Goal: Task Accomplishment & Management: Use online tool/utility

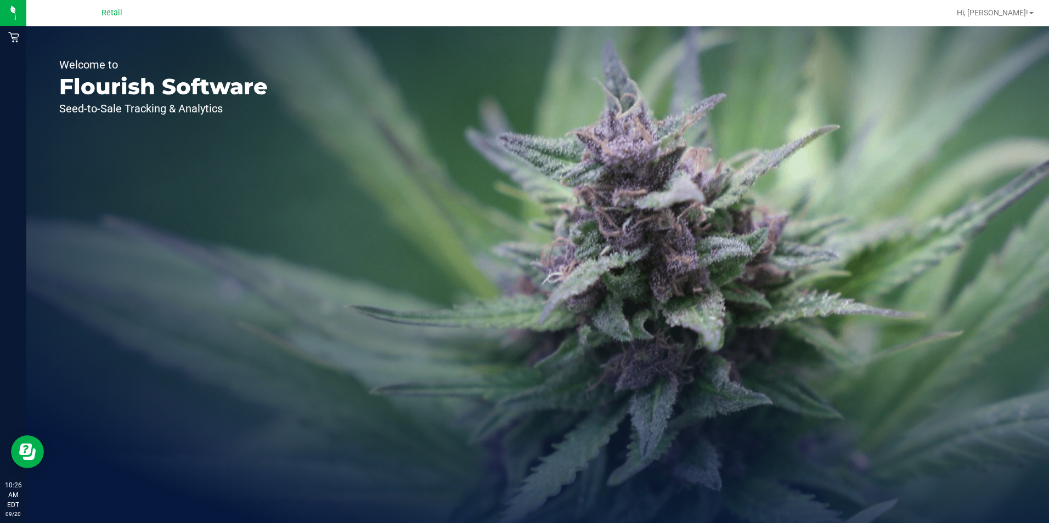
click at [50, 12] on div "Retail" at bounding box center [112, 12] width 160 height 17
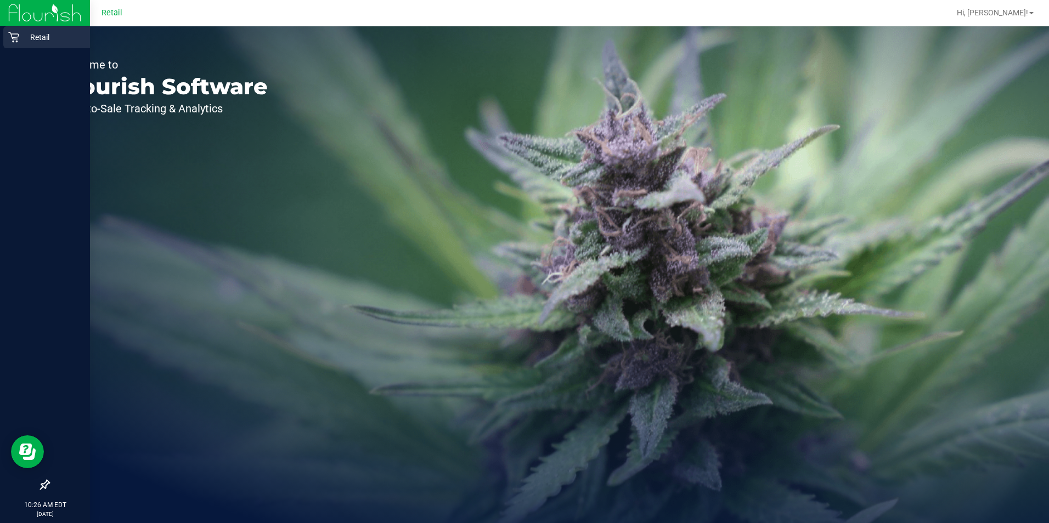
click at [19, 33] on icon at bounding box center [13, 37] width 11 height 11
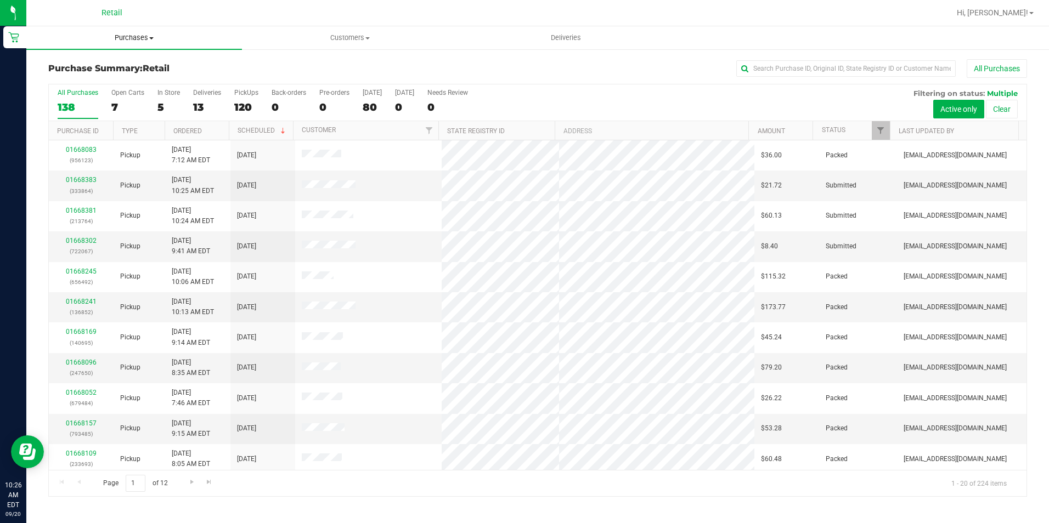
click at [125, 41] on span "Purchases" at bounding box center [134, 38] width 216 height 10
click at [141, 37] on span "Purchases" at bounding box center [134, 38] width 216 height 10
click at [82, 78] on span "Fulfillment" at bounding box center [60, 79] width 68 height 9
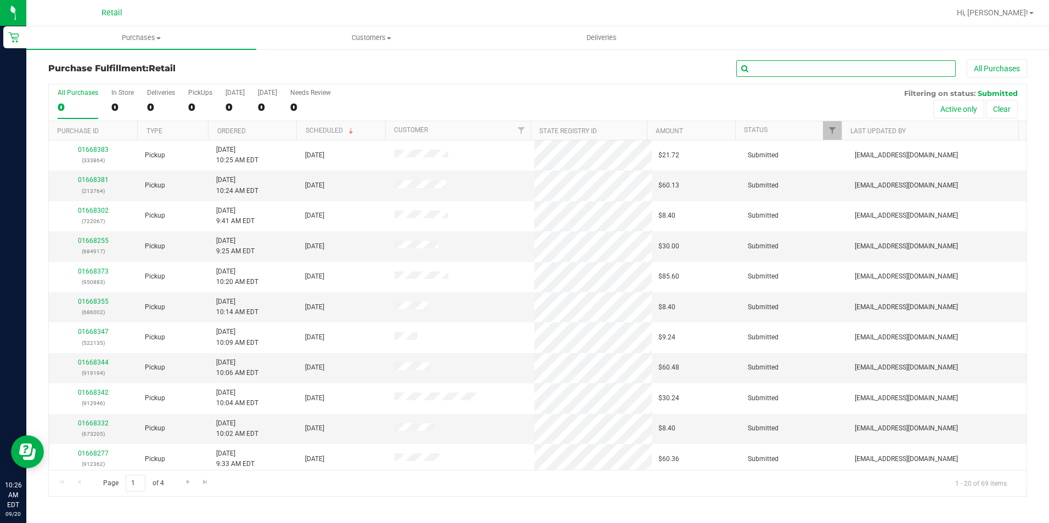
click at [759, 64] on input "text" at bounding box center [845, 68] width 219 height 16
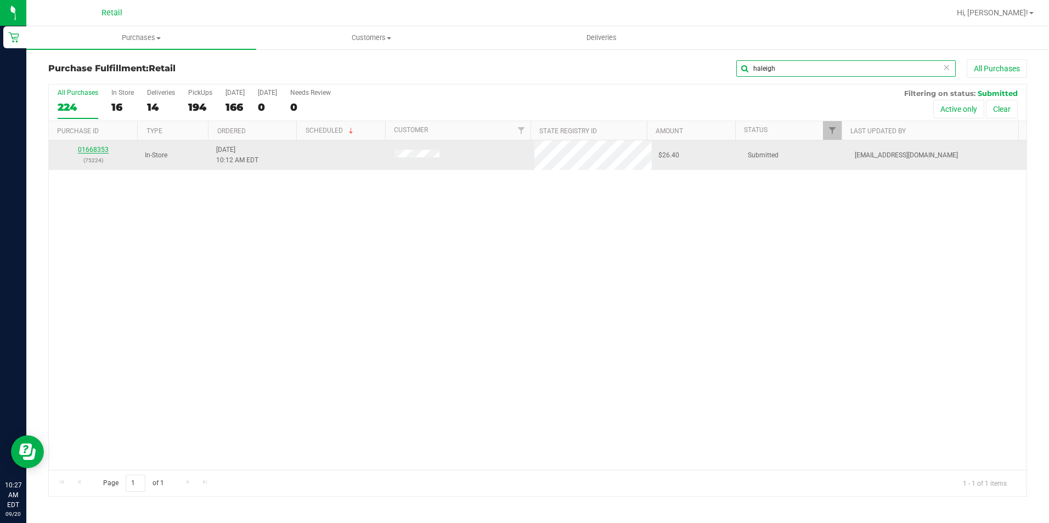
type input "haleigh"
click at [92, 148] on link "01668353" at bounding box center [93, 150] width 31 height 8
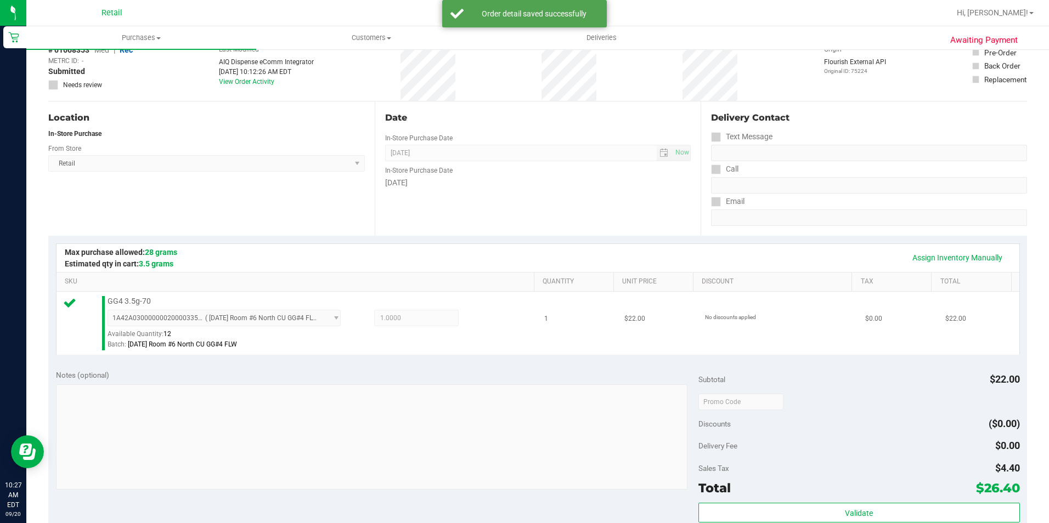
scroll to position [165, 0]
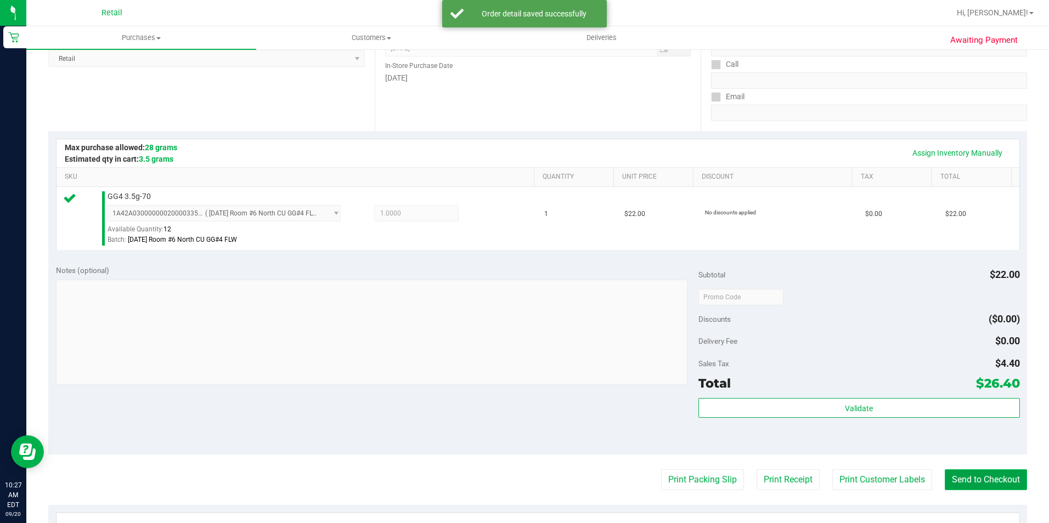
click at [966, 479] on button "Send to Checkout" at bounding box center [985, 480] width 82 height 21
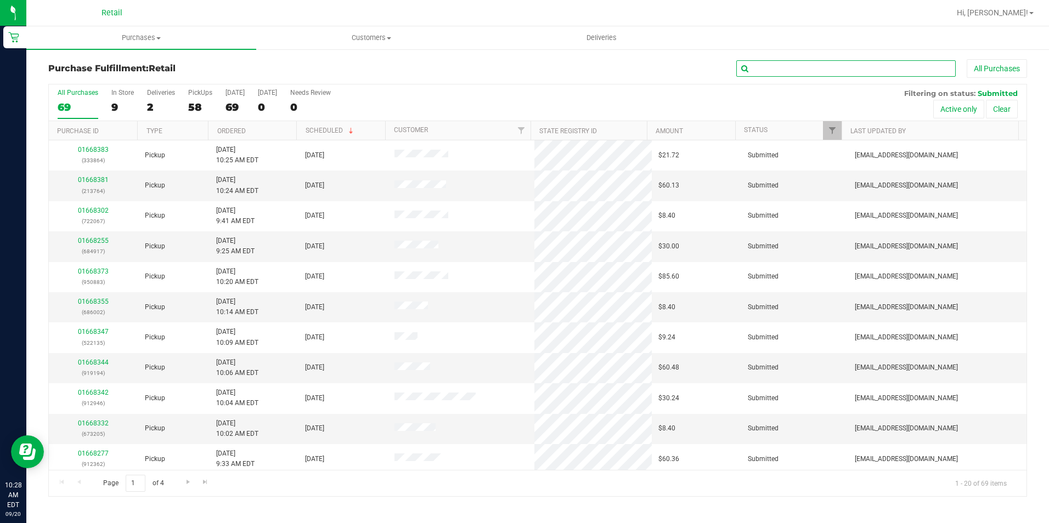
click at [771, 66] on input "text" at bounding box center [845, 68] width 219 height 16
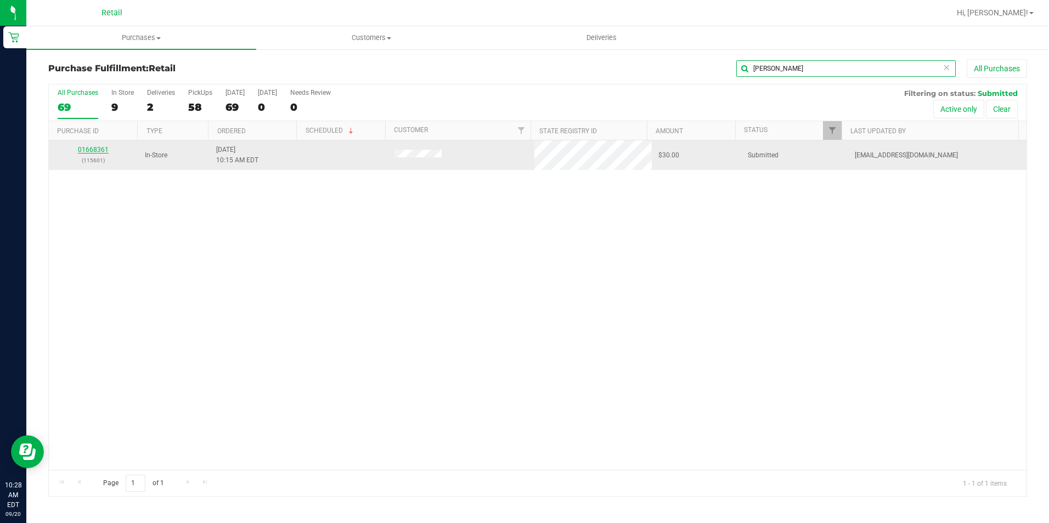
type input "[PERSON_NAME]"
click at [98, 148] on link "01668361" at bounding box center [93, 150] width 31 height 8
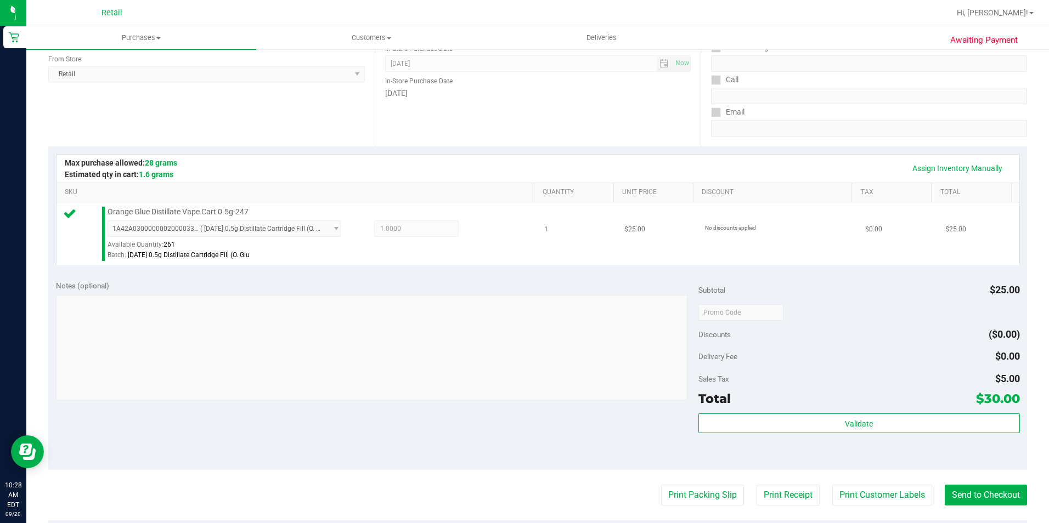
scroll to position [165, 0]
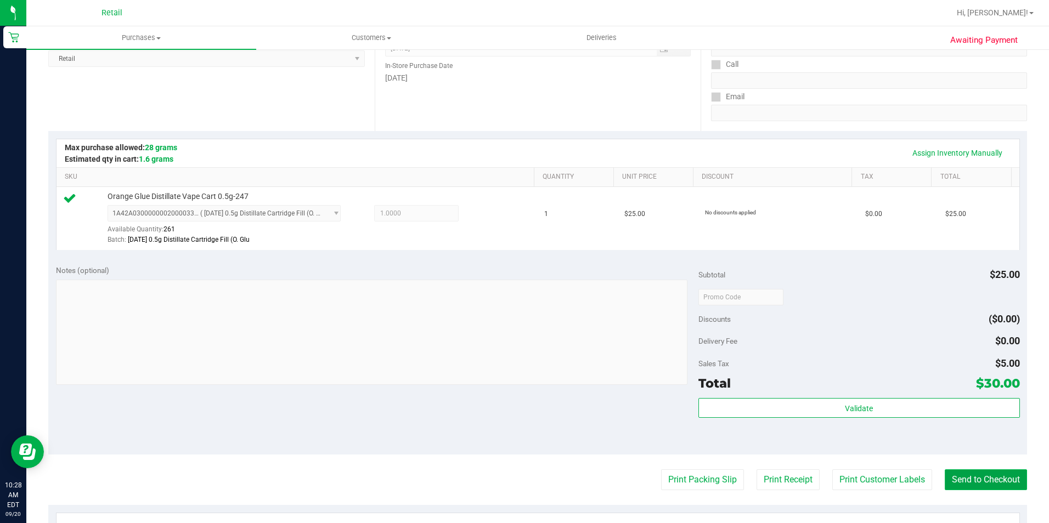
click at [965, 471] on button "Send to Checkout" at bounding box center [985, 480] width 82 height 21
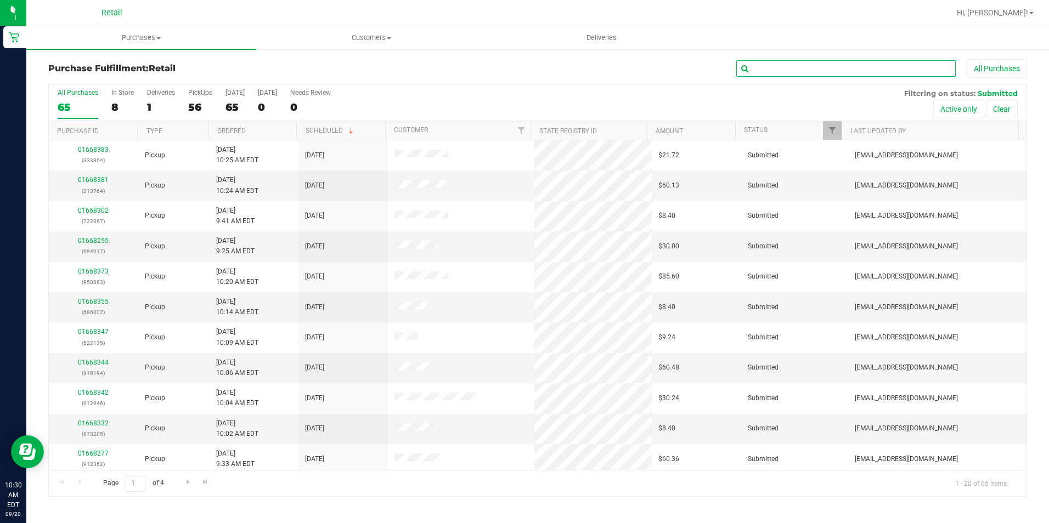
click at [754, 66] on input "text" at bounding box center [845, 68] width 219 height 16
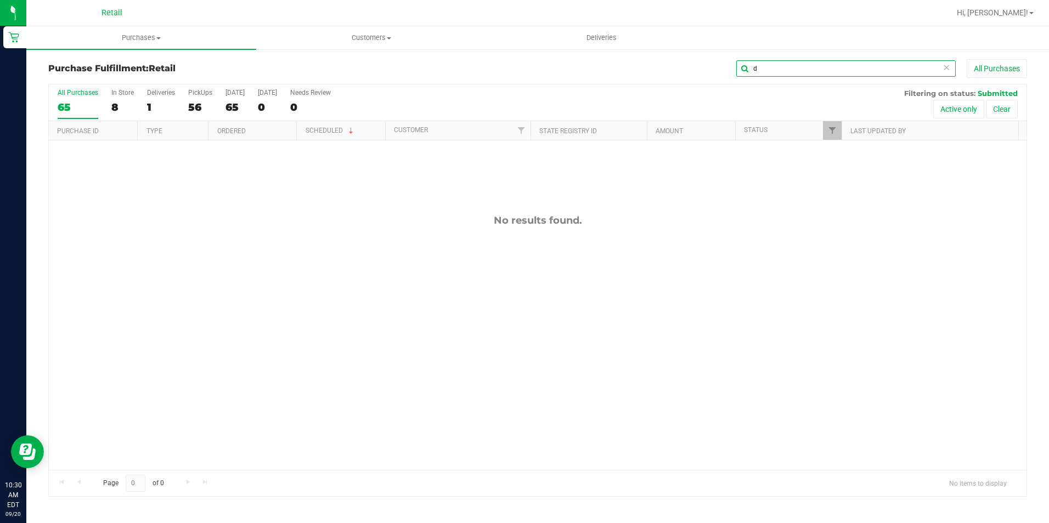
type input "d"
type input "r"
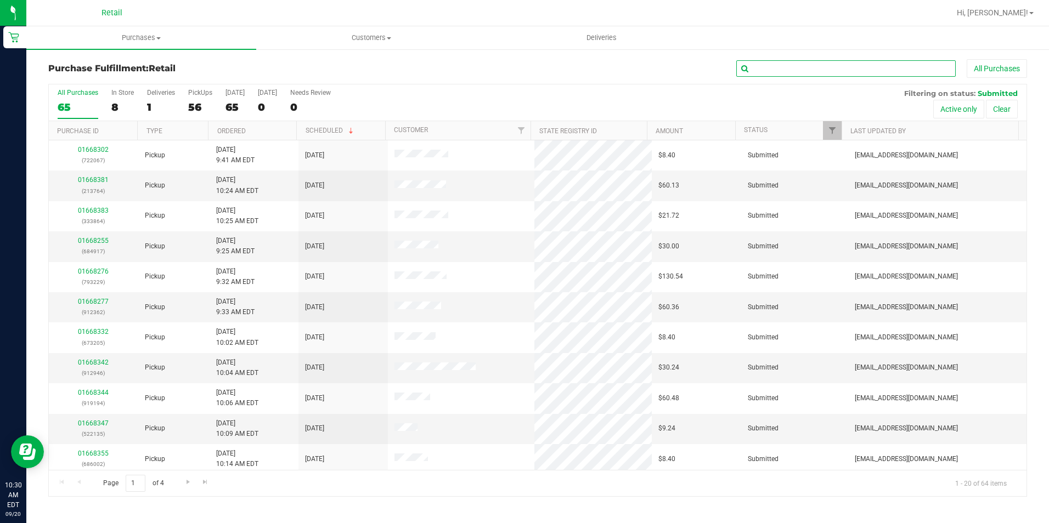
click at [762, 70] on input "text" at bounding box center [845, 68] width 219 height 16
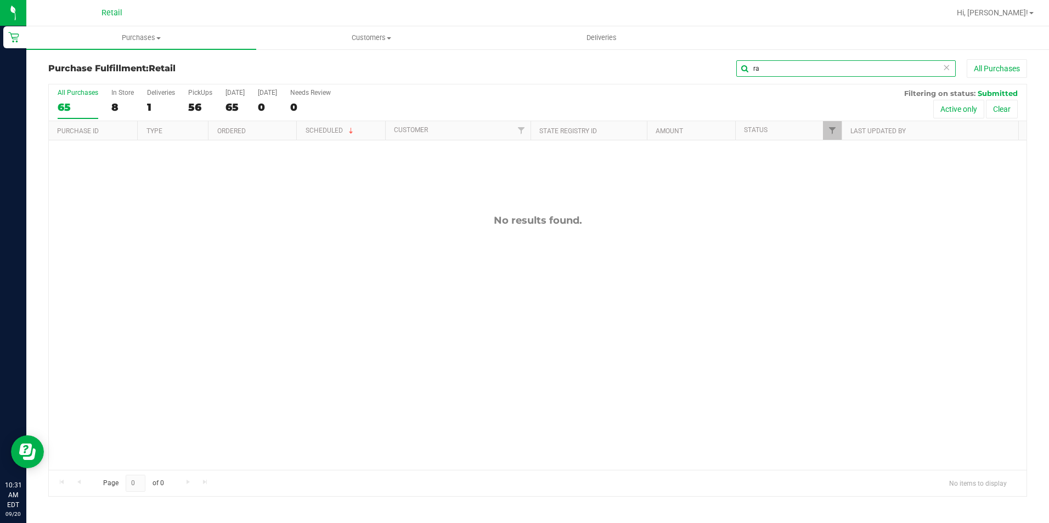
type input "r"
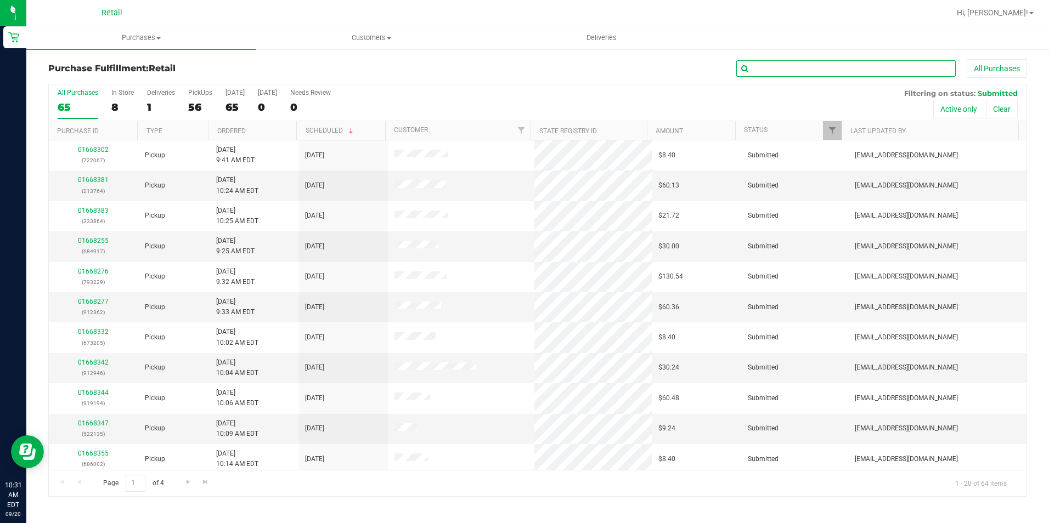
click at [763, 62] on input "text" at bounding box center [845, 68] width 219 height 16
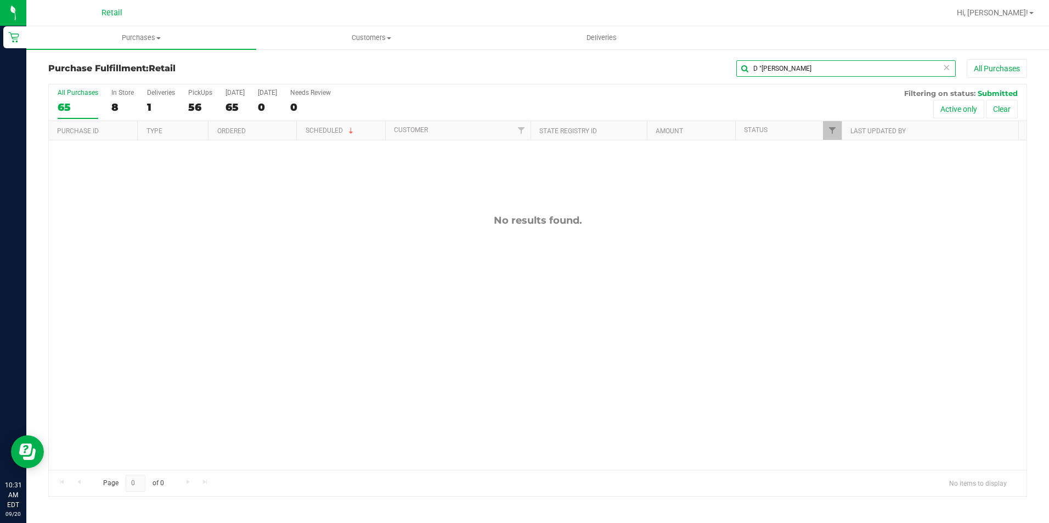
click at [759, 69] on input "D "[PERSON_NAME]" at bounding box center [845, 68] width 219 height 16
type input "D"
type input "r"
type input "a"
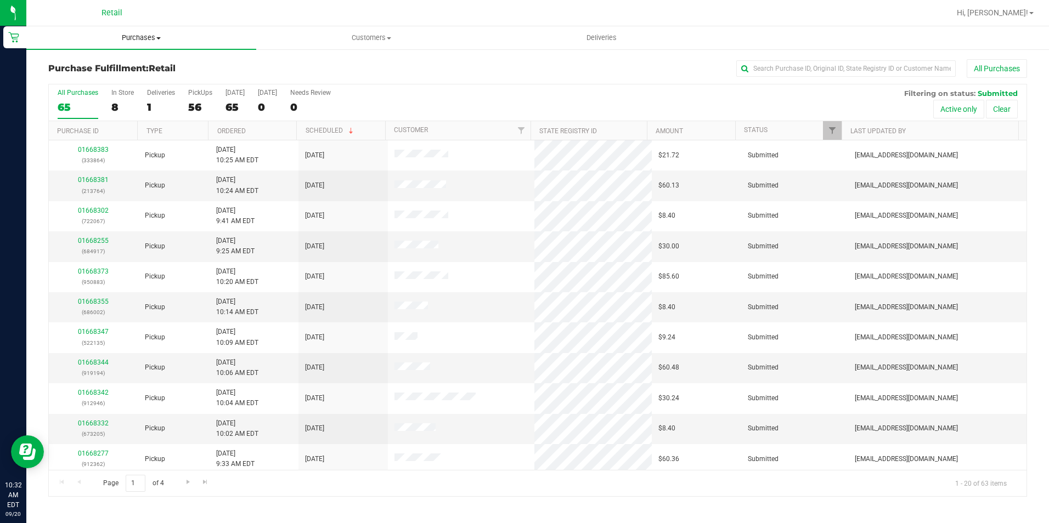
click at [162, 42] on span "Purchases" at bounding box center [141, 38] width 230 height 10
click at [105, 79] on li "Fulfillment" at bounding box center [141, 79] width 230 height 13
click at [782, 67] on input "text" at bounding box center [845, 68] width 219 height 16
click at [122, 108] on div "6" at bounding box center [122, 107] width 22 height 13
click at [0, 0] on input "In Store 6" at bounding box center [0, 0] width 0 height 0
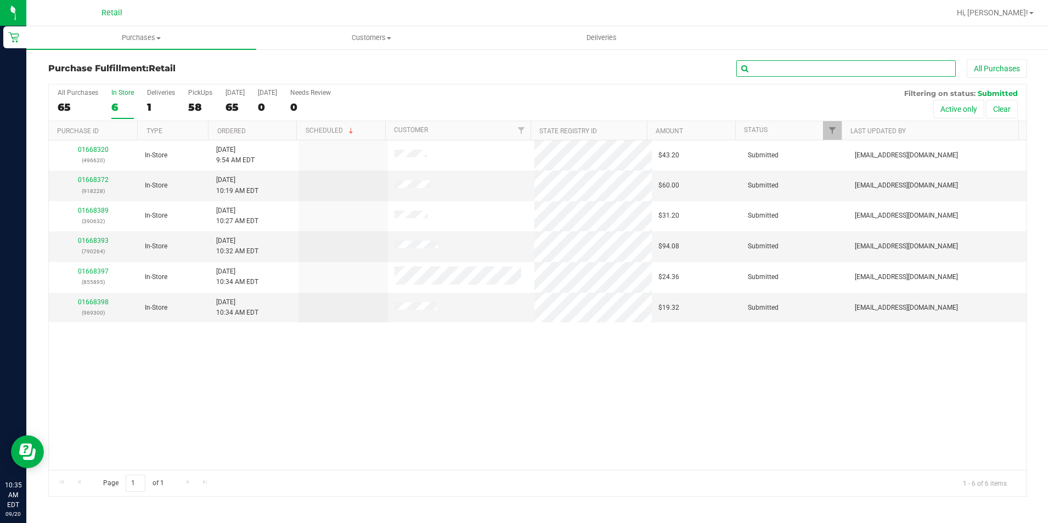
click at [779, 67] on input "text" at bounding box center [845, 68] width 219 height 16
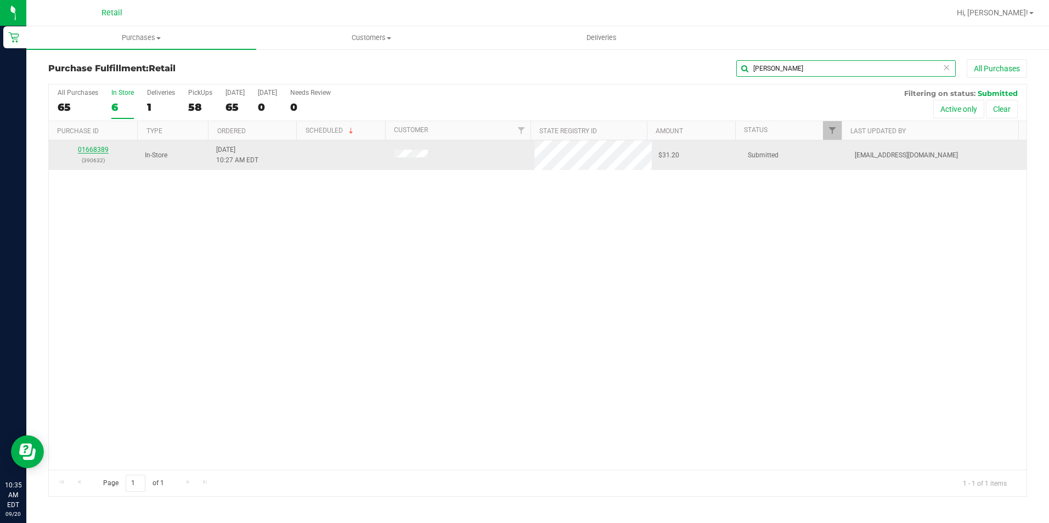
type input "[PERSON_NAME]"
click at [97, 153] on link "01668389" at bounding box center [93, 150] width 31 height 8
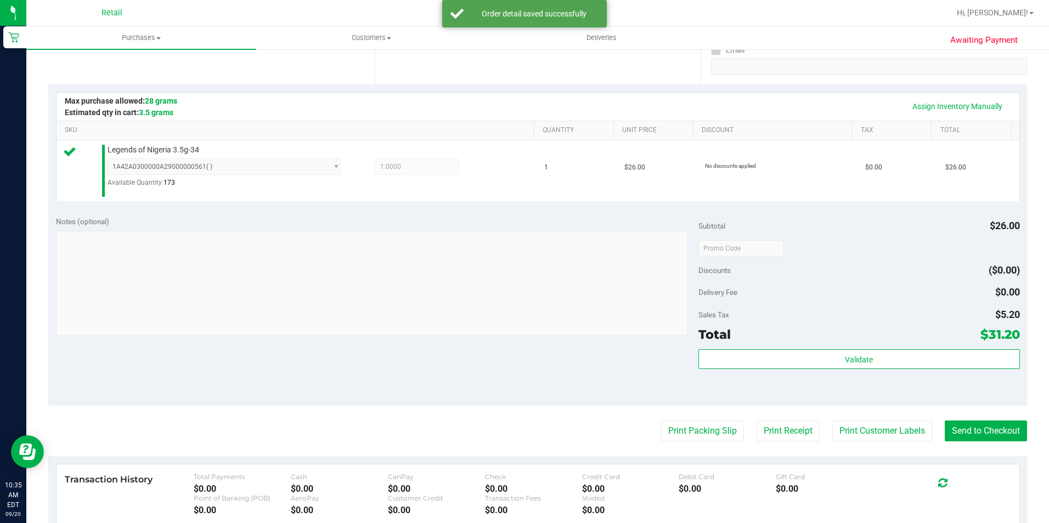
scroll to position [274, 0]
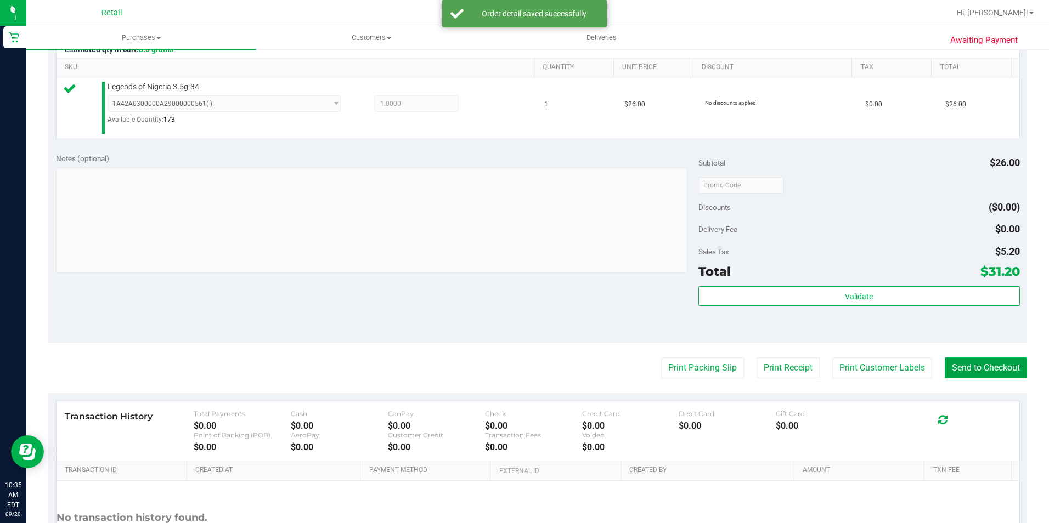
click at [992, 373] on button "Send to Checkout" at bounding box center [985, 368] width 82 height 21
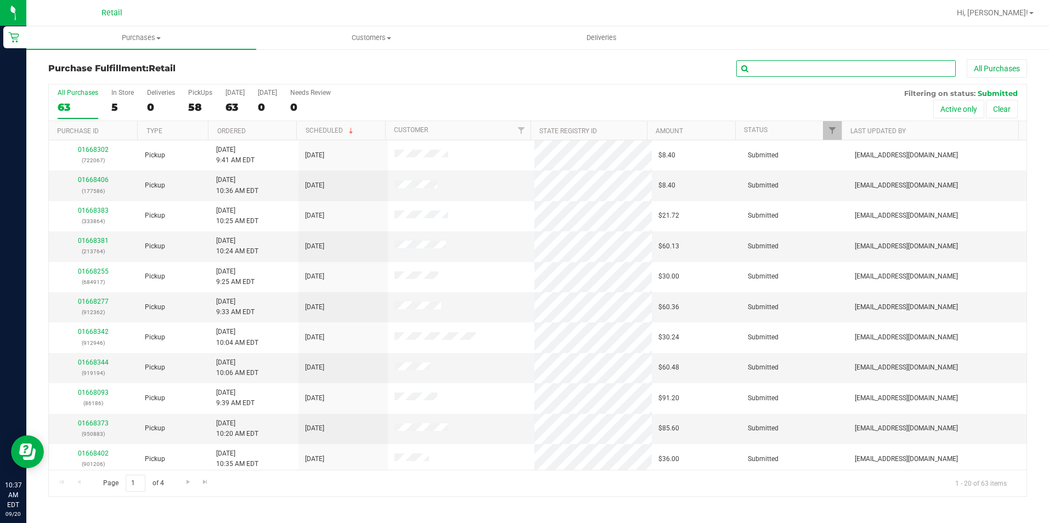
click at [776, 73] on input "text" at bounding box center [845, 68] width 219 height 16
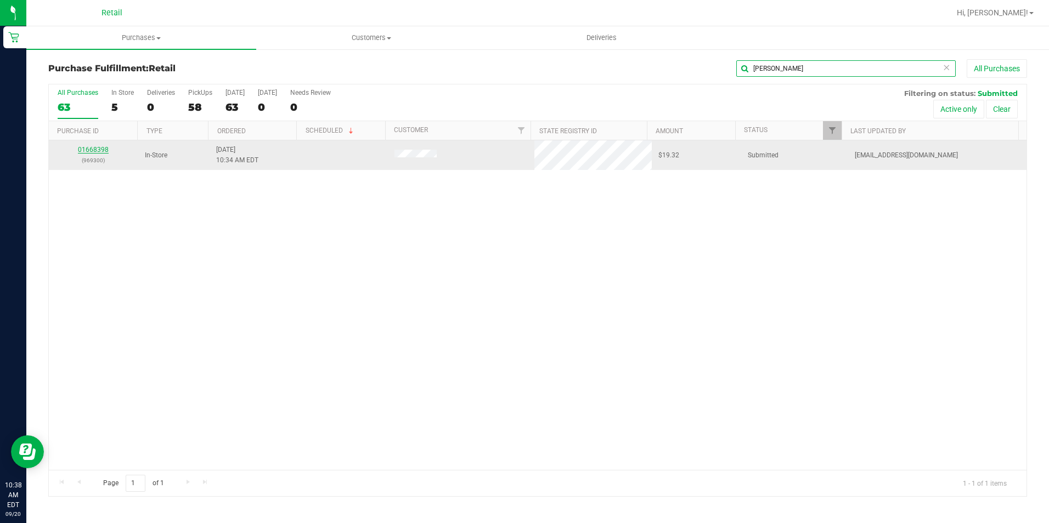
type input "[PERSON_NAME]"
click at [95, 150] on link "01668398" at bounding box center [93, 150] width 31 height 8
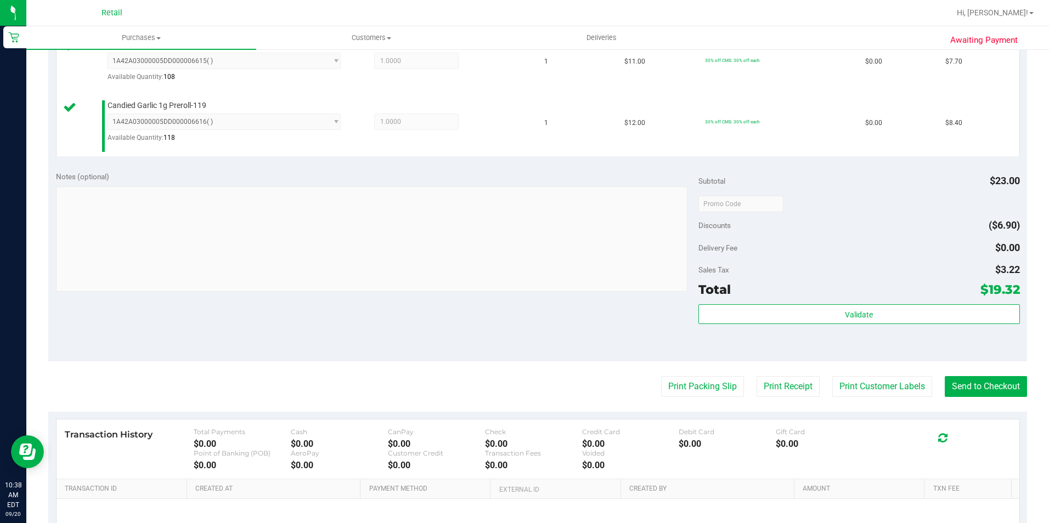
scroll to position [329, 0]
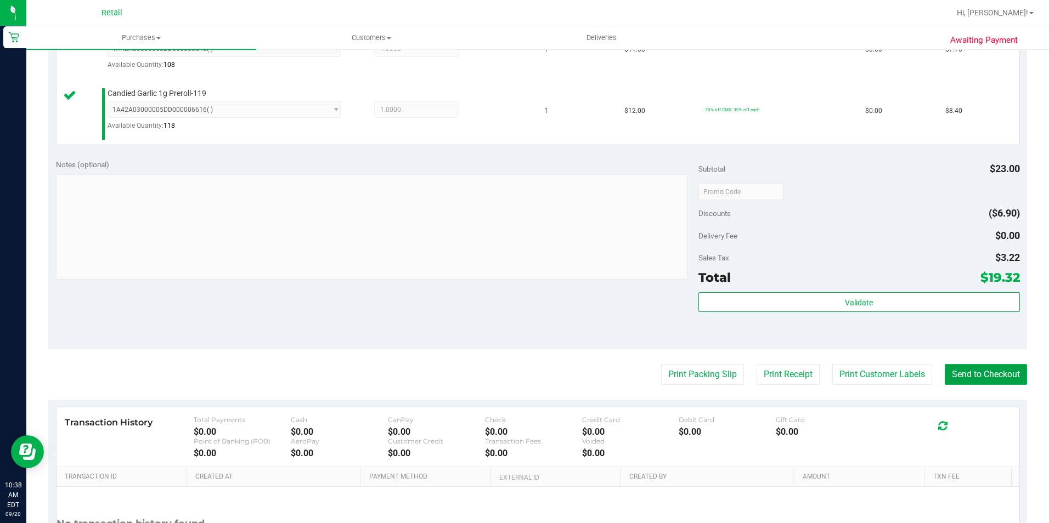
click at [991, 380] on button "Send to Checkout" at bounding box center [985, 374] width 82 height 21
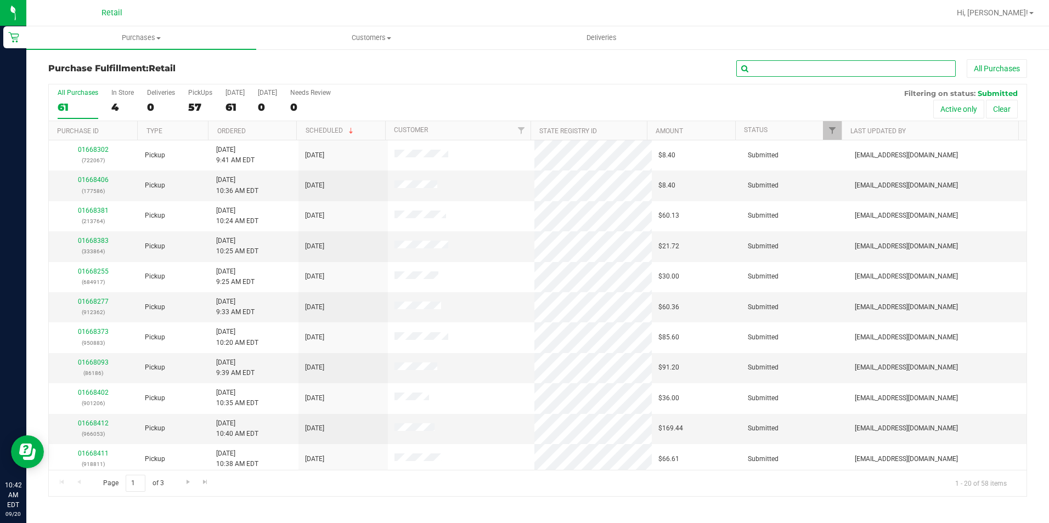
click at [778, 67] on input "text" at bounding box center [845, 68] width 219 height 16
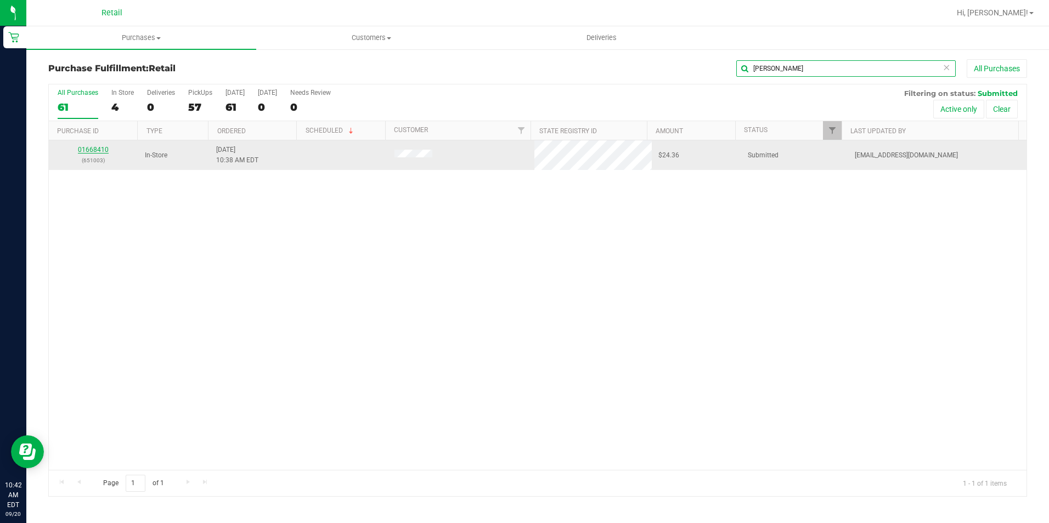
type input "[PERSON_NAME]"
click at [101, 151] on link "01668410" at bounding box center [93, 150] width 31 height 8
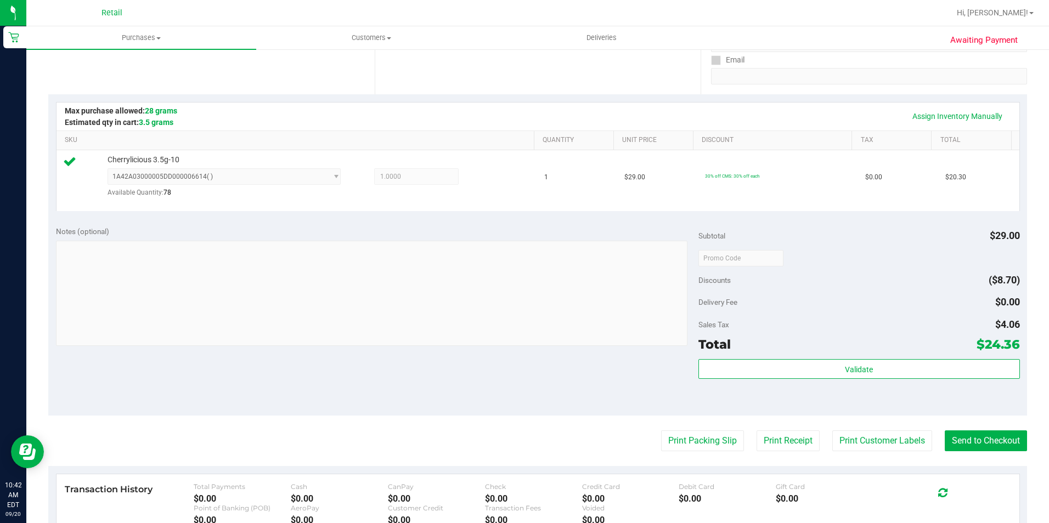
scroll to position [219, 0]
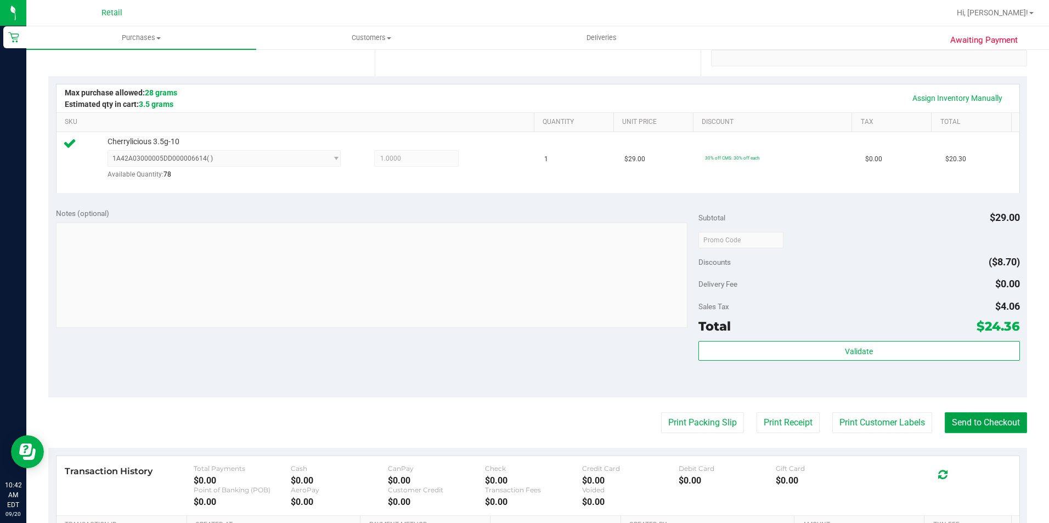
click at [960, 425] on button "Send to Checkout" at bounding box center [985, 422] width 82 height 21
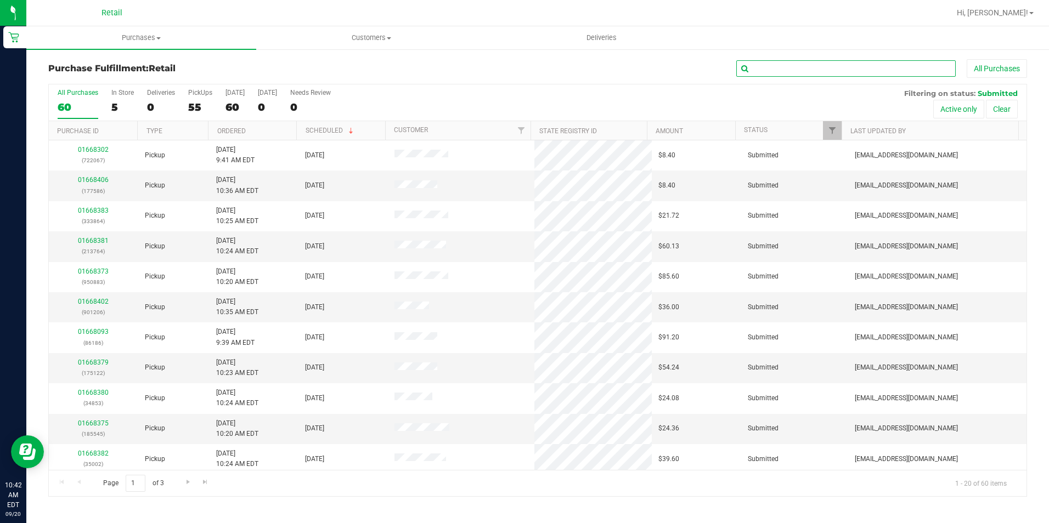
click at [783, 74] on input "text" at bounding box center [845, 68] width 219 height 16
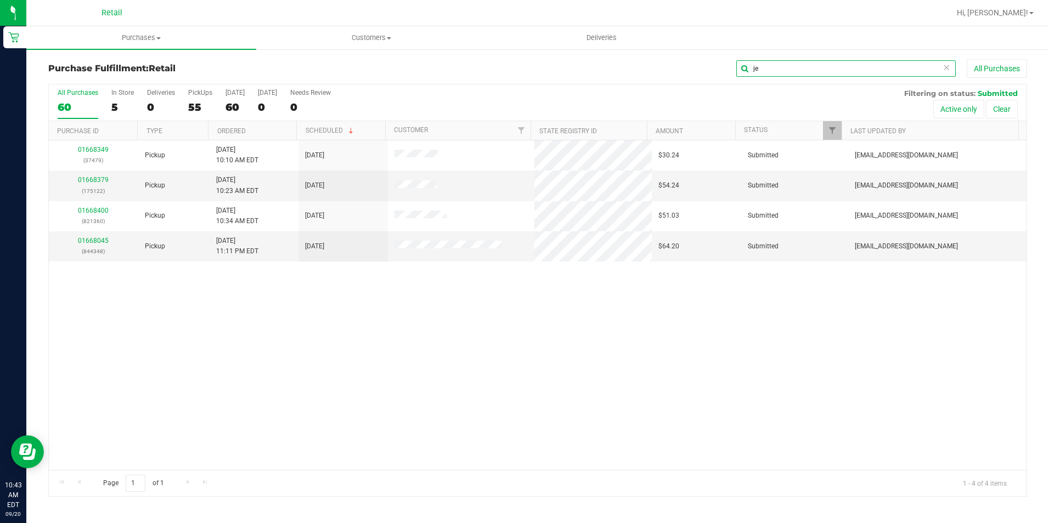
type input "j"
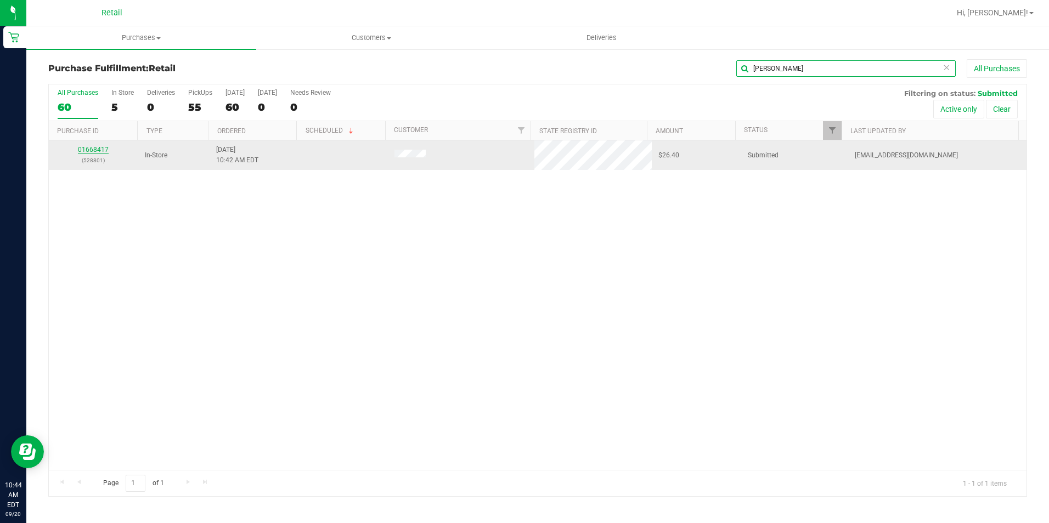
type input "[PERSON_NAME]"
click at [95, 149] on link "01668417" at bounding box center [93, 150] width 31 height 8
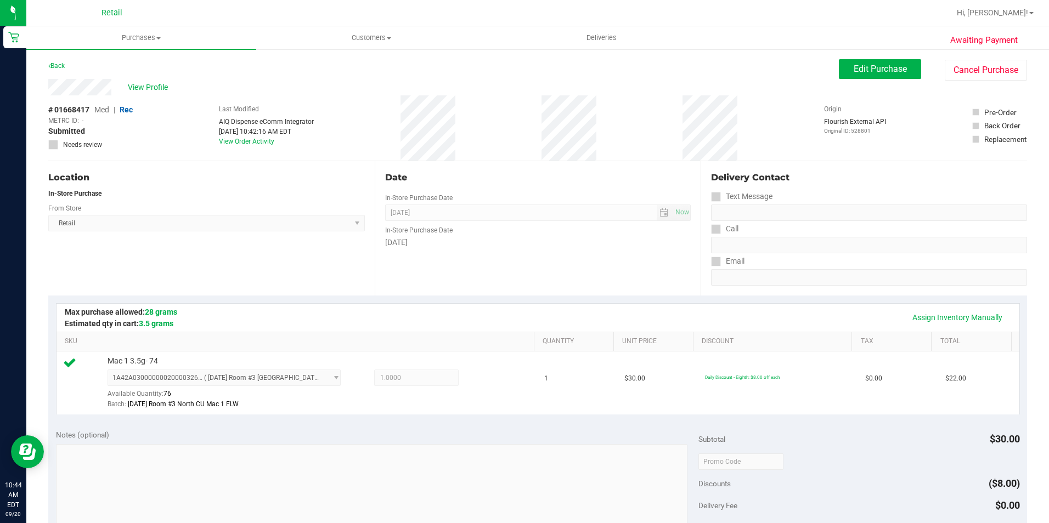
scroll to position [219, 0]
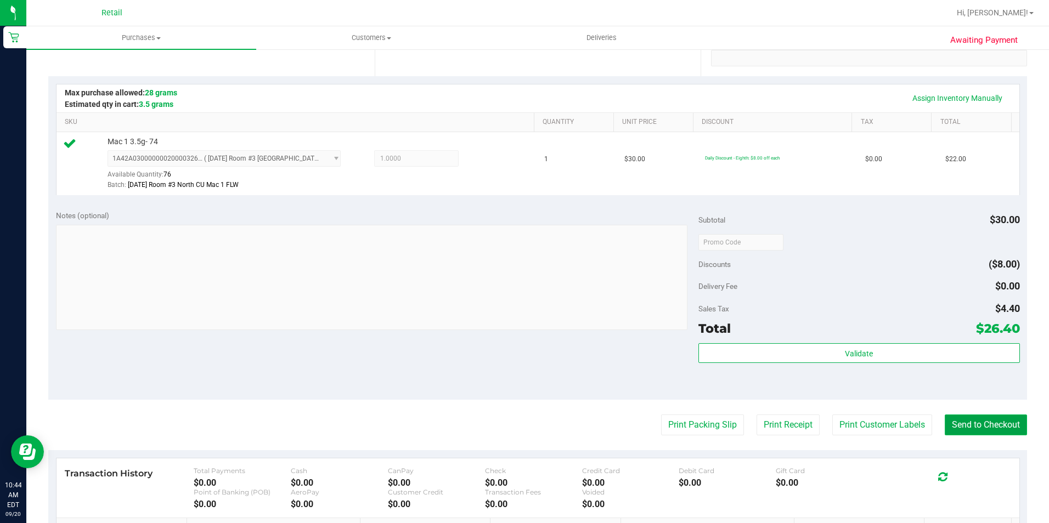
click at [976, 428] on button "Send to Checkout" at bounding box center [985, 425] width 82 height 21
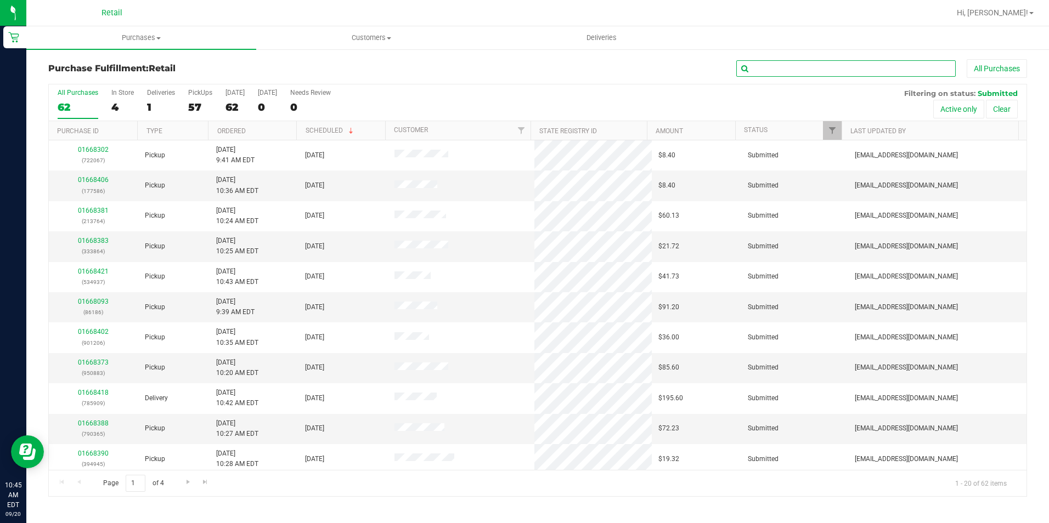
click at [810, 67] on input "text" at bounding box center [845, 68] width 219 height 16
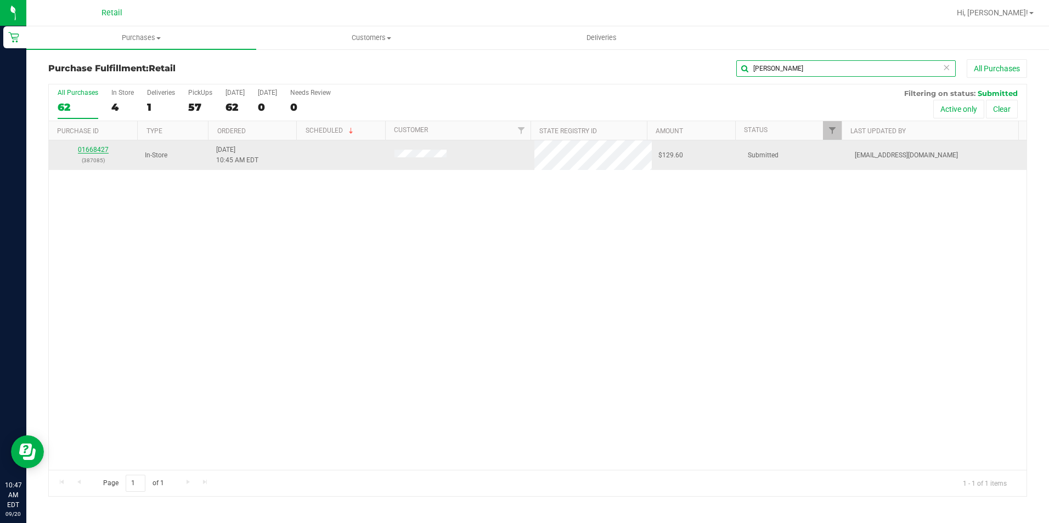
type input "[PERSON_NAME]"
click at [87, 148] on link "01668427" at bounding box center [93, 150] width 31 height 8
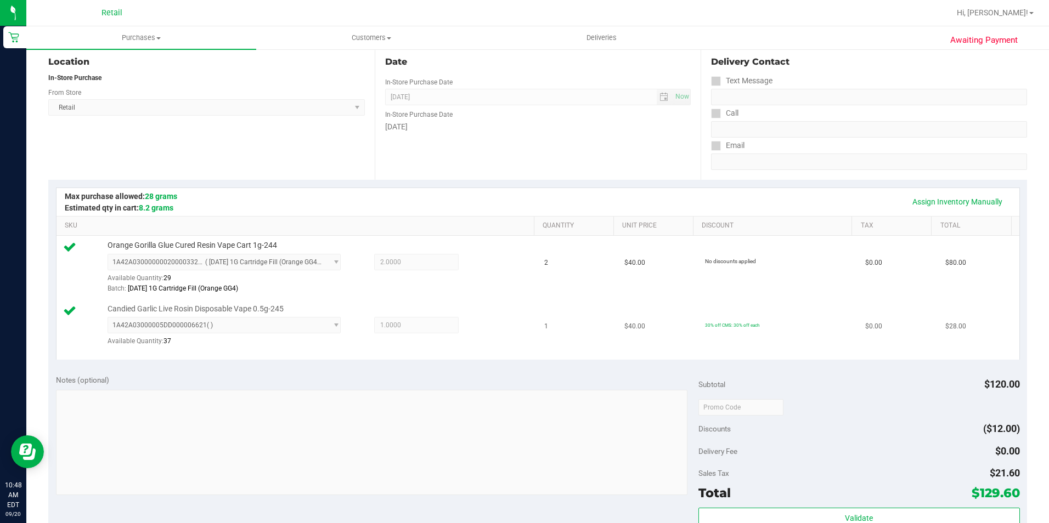
scroll to position [219, 0]
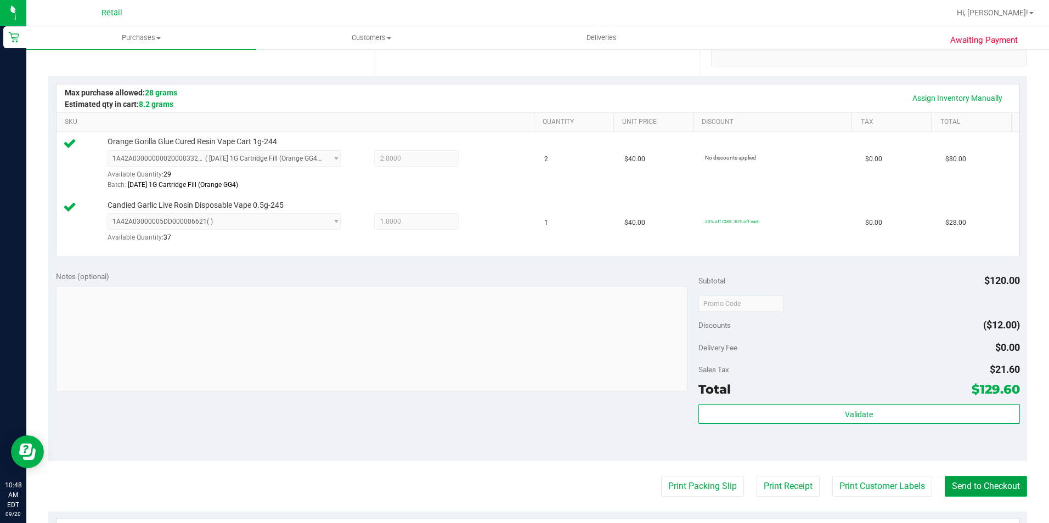
click at [974, 490] on button "Send to Checkout" at bounding box center [985, 486] width 82 height 21
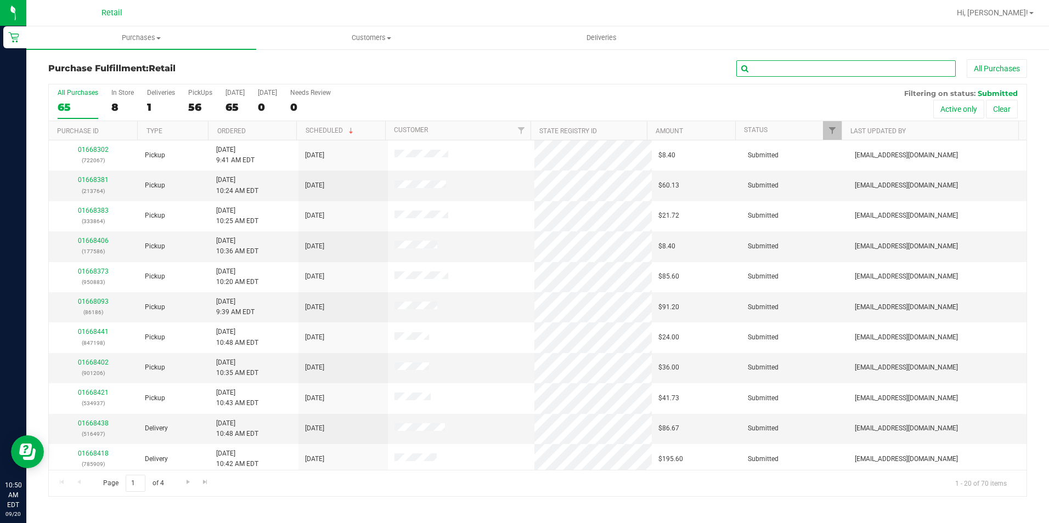
click at [790, 71] on input "text" at bounding box center [845, 68] width 219 height 16
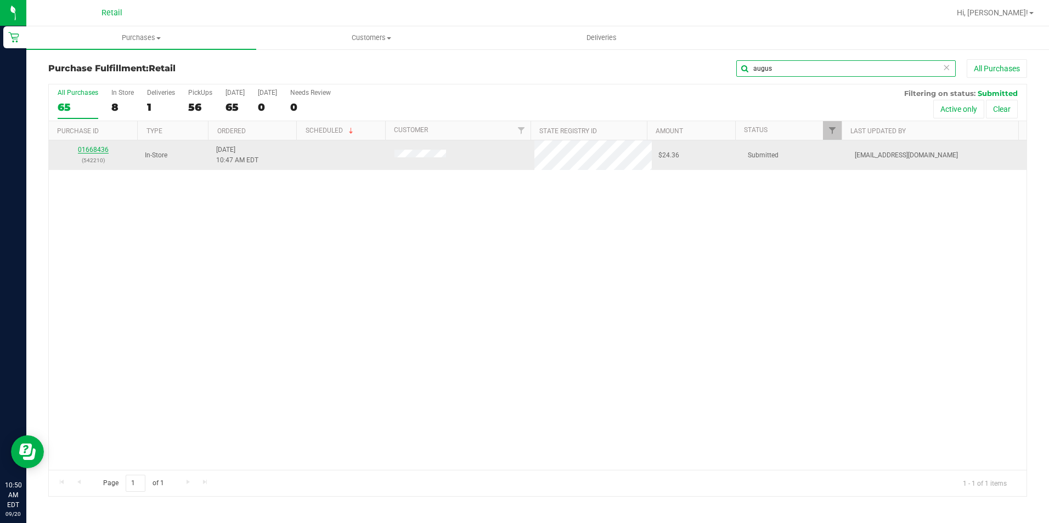
type input "augus"
click at [88, 147] on link "01668436" at bounding box center [93, 150] width 31 height 8
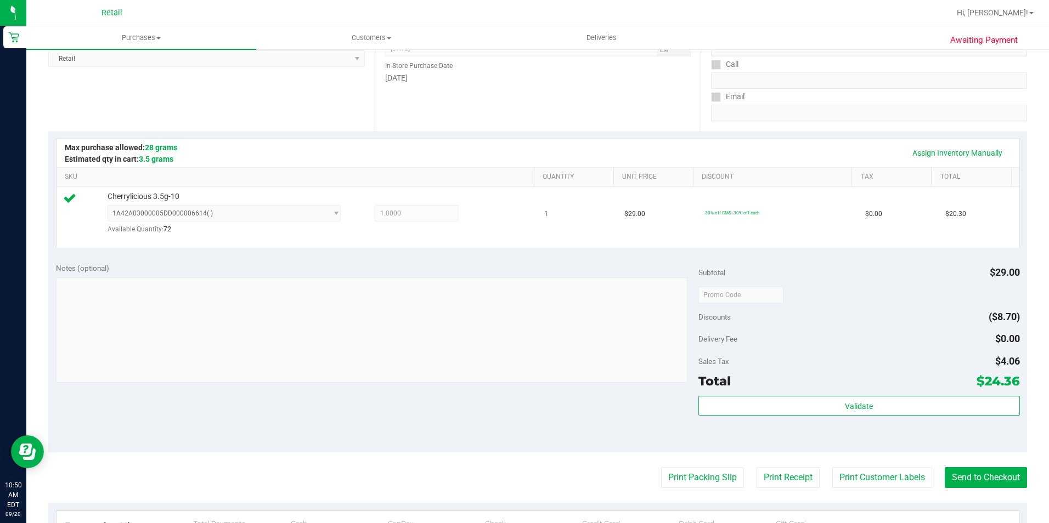
scroll to position [274, 0]
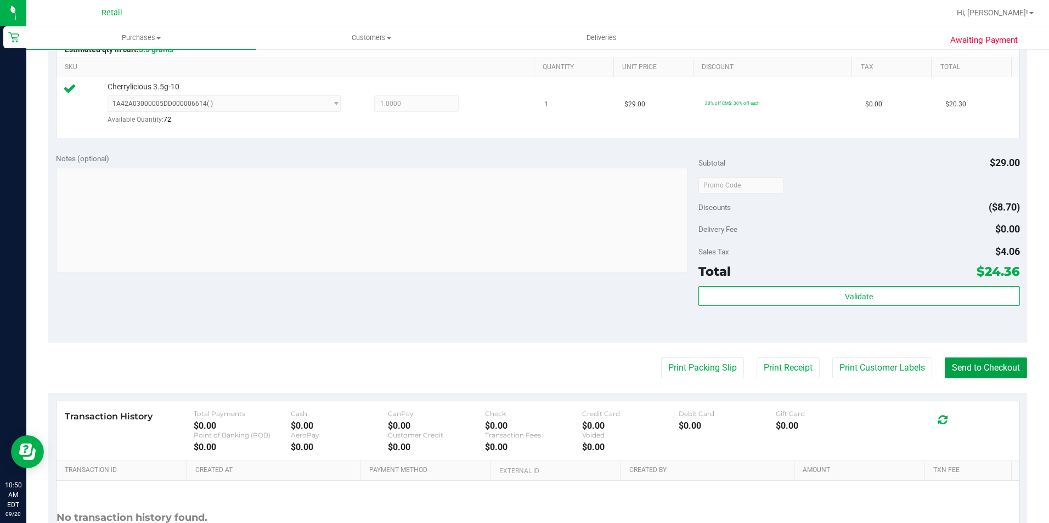
click at [961, 364] on button "Send to Checkout" at bounding box center [985, 368] width 82 height 21
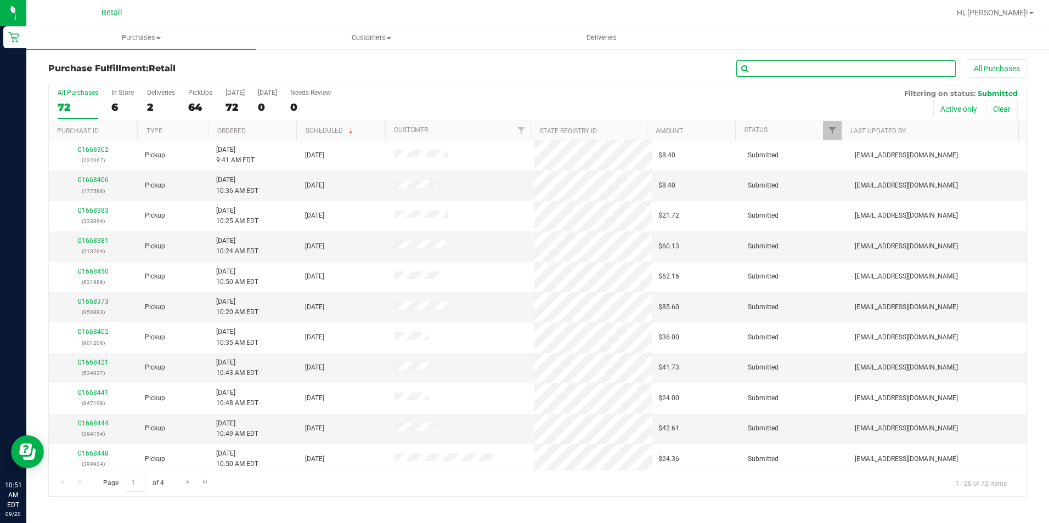
click at [765, 68] on input "text" at bounding box center [845, 68] width 219 height 16
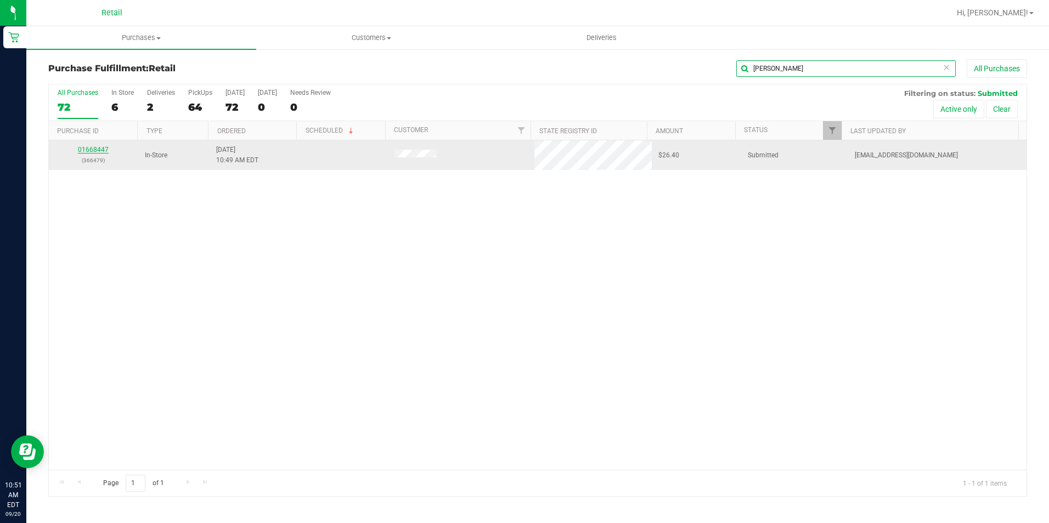
type input "[PERSON_NAME]"
click at [103, 148] on link "01668447" at bounding box center [93, 150] width 31 height 8
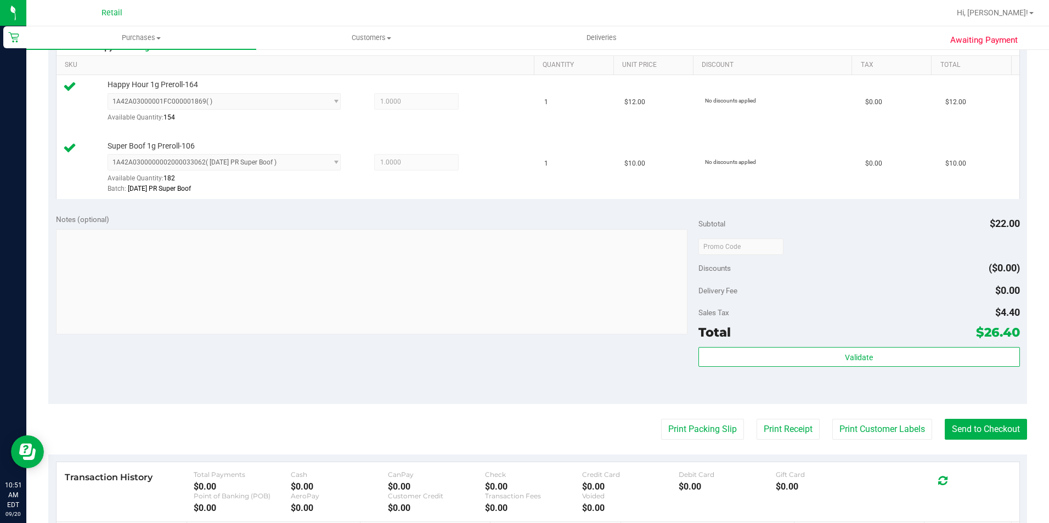
scroll to position [329, 0]
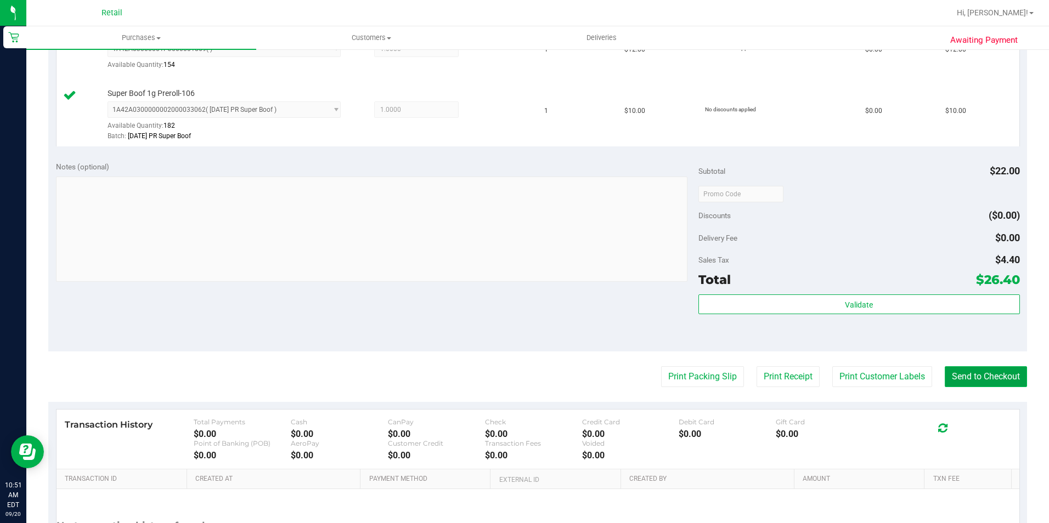
click at [967, 375] on button "Send to Checkout" at bounding box center [985, 376] width 82 height 21
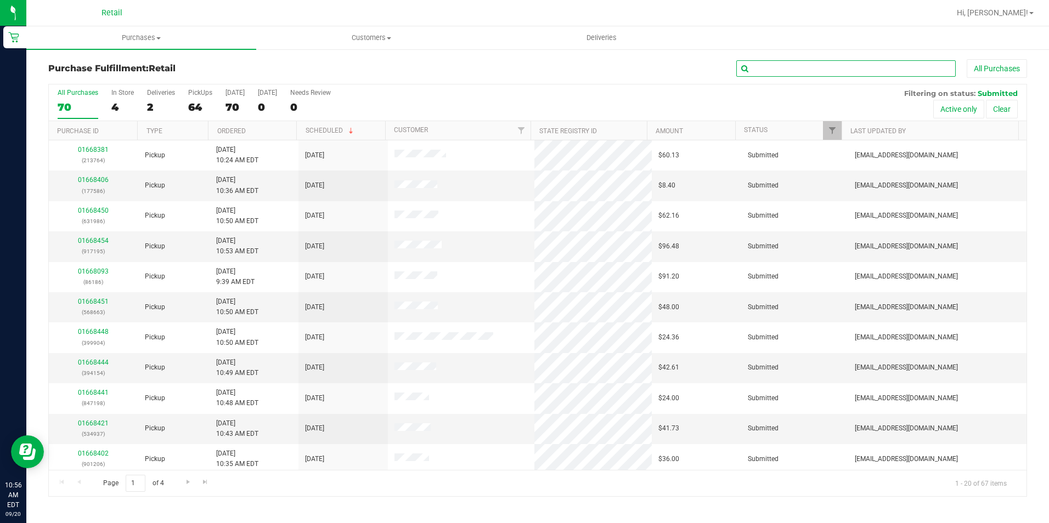
click at [799, 69] on input "text" at bounding box center [845, 68] width 219 height 16
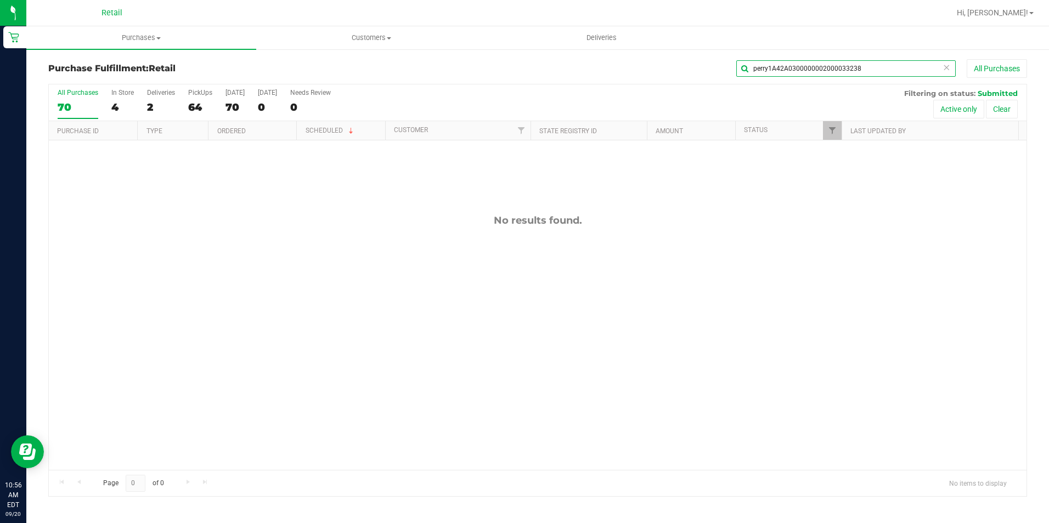
click at [874, 68] on input "perry1A42A0300000002000033238" at bounding box center [845, 68] width 219 height 16
type input "p"
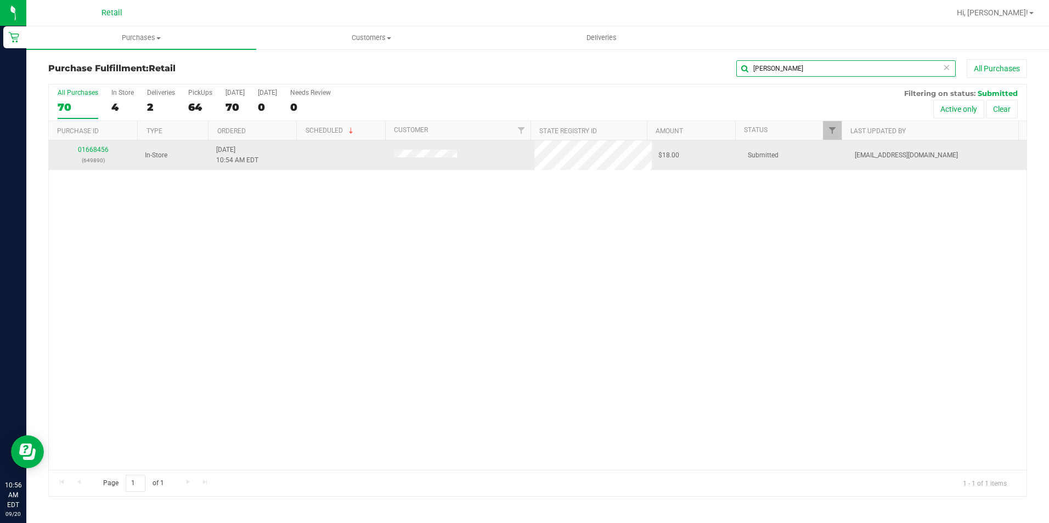
type input "[PERSON_NAME]"
click at [89, 145] on div "01668456 (649890)" at bounding box center [93, 155] width 76 height 21
click at [89, 148] on link "01668456" at bounding box center [93, 150] width 31 height 8
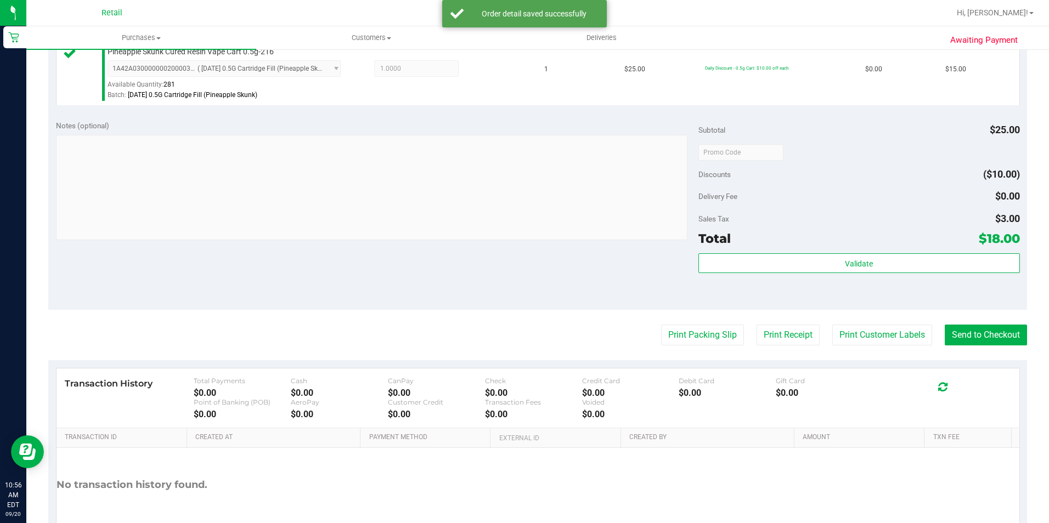
scroll to position [329, 0]
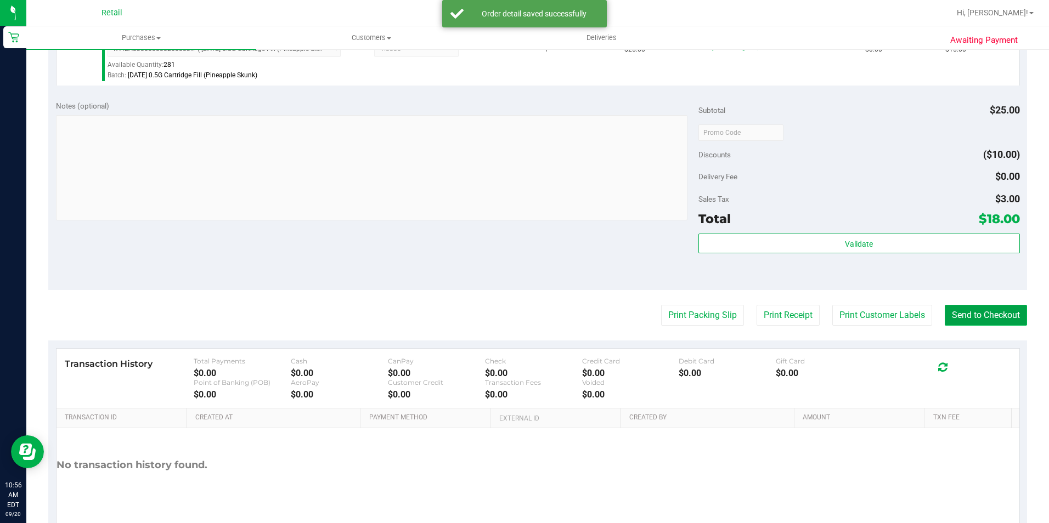
click at [946, 312] on button "Send to Checkout" at bounding box center [985, 315] width 82 height 21
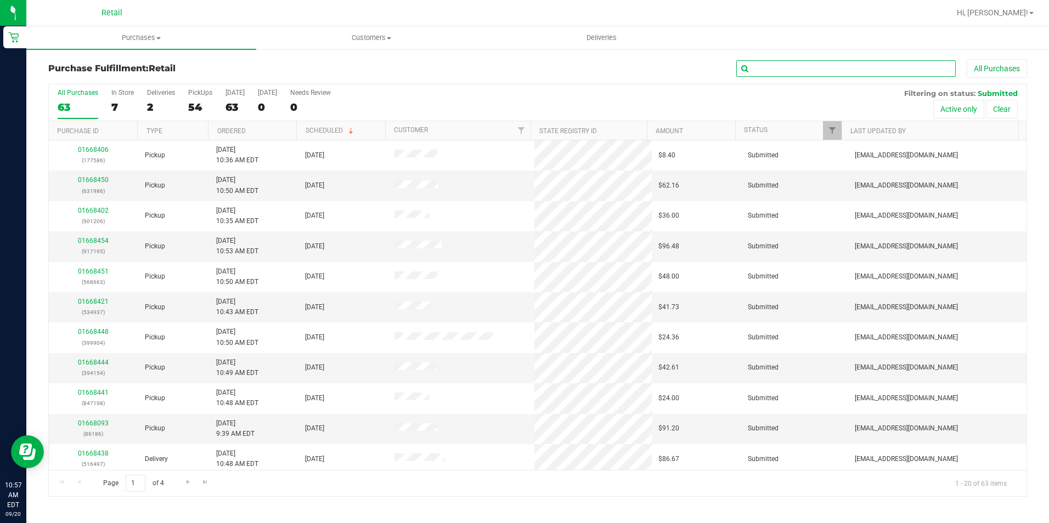
click at [808, 70] on input "text" at bounding box center [845, 68] width 219 height 16
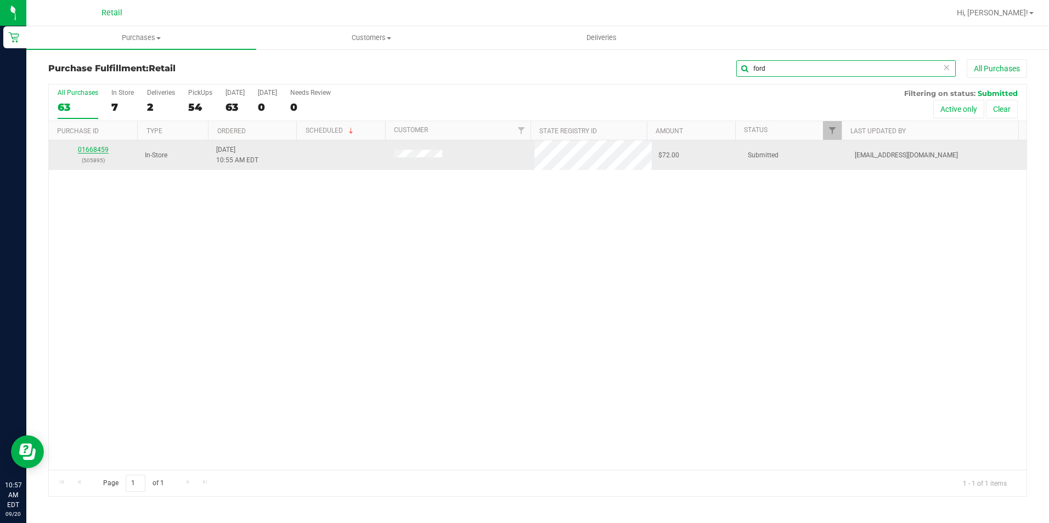
type input "ford"
click at [89, 148] on link "01668459" at bounding box center [93, 150] width 31 height 8
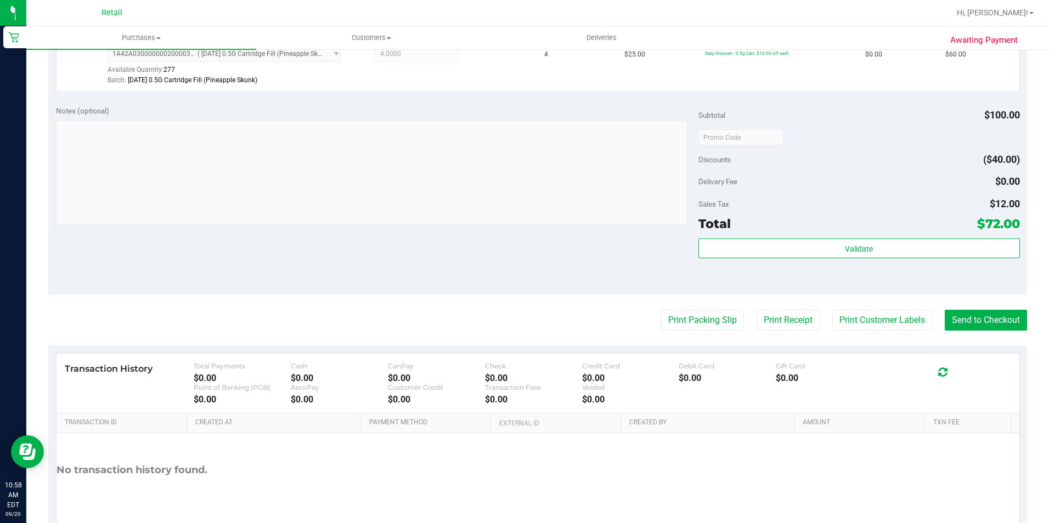
scroll to position [374, 0]
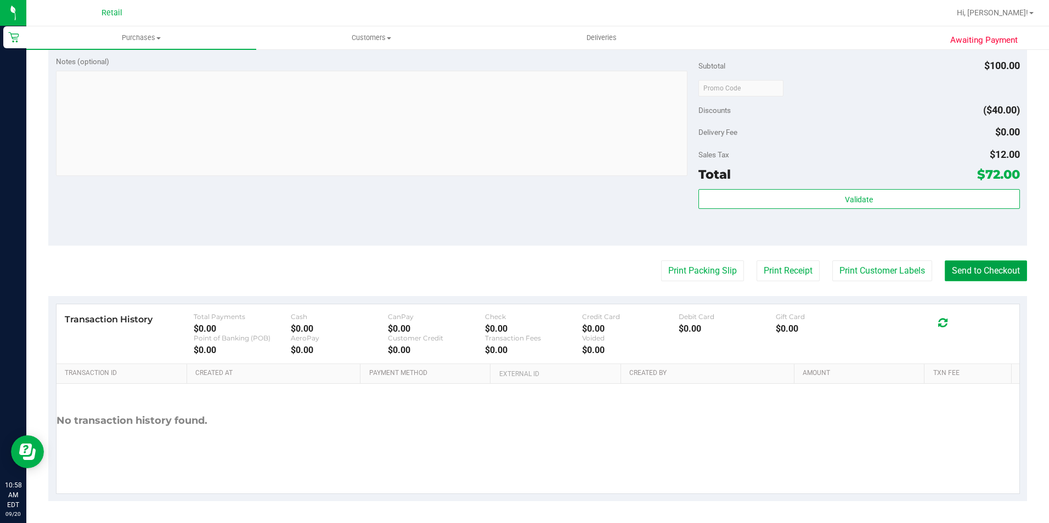
click at [961, 271] on button "Send to Checkout" at bounding box center [985, 271] width 82 height 21
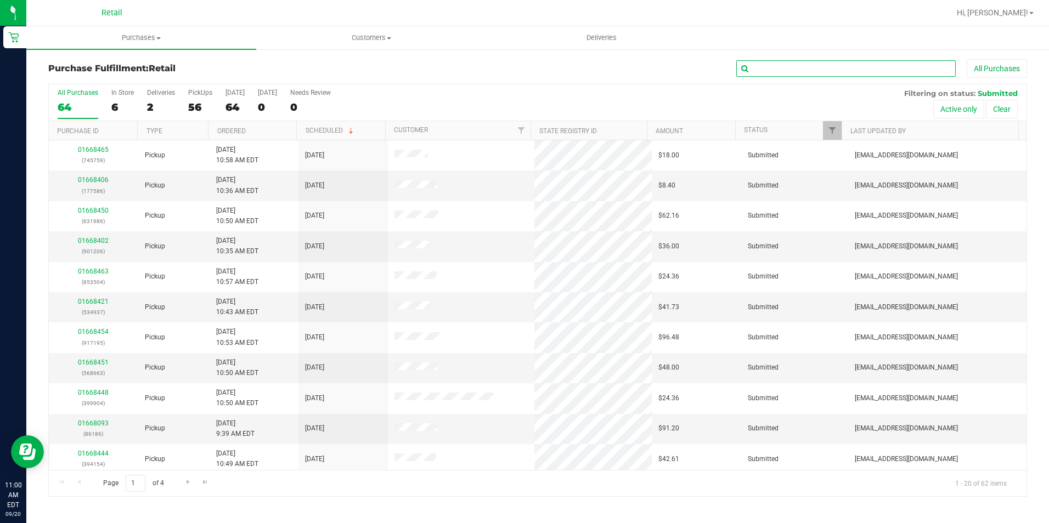
click at [823, 69] on input "text" at bounding box center [845, 68] width 219 height 16
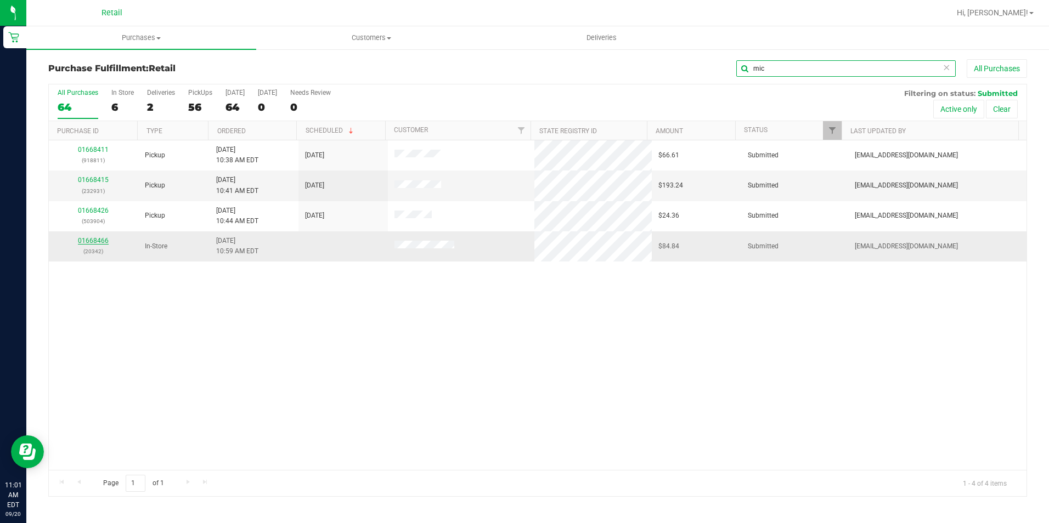
type input "mic"
click at [84, 240] on link "01668466" at bounding box center [93, 241] width 31 height 8
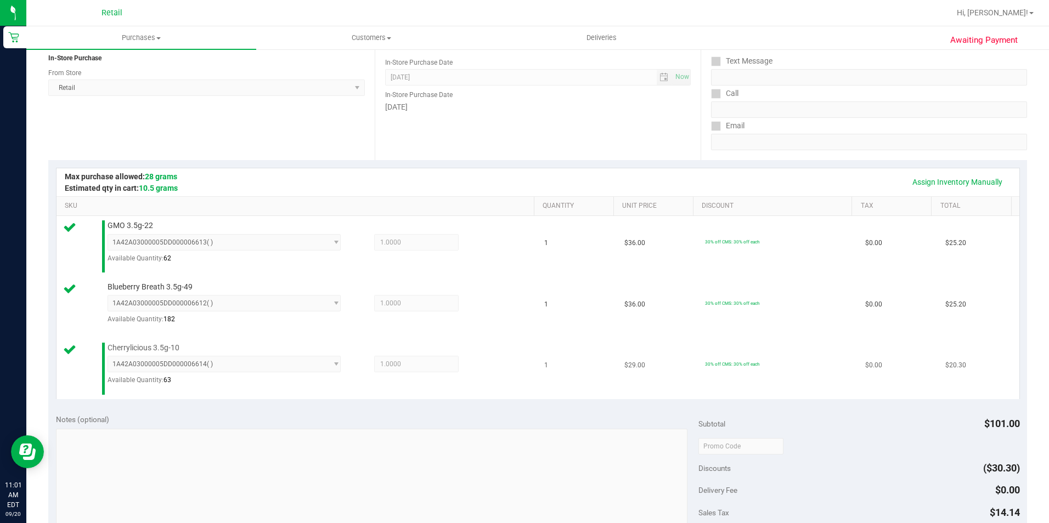
scroll to position [274, 0]
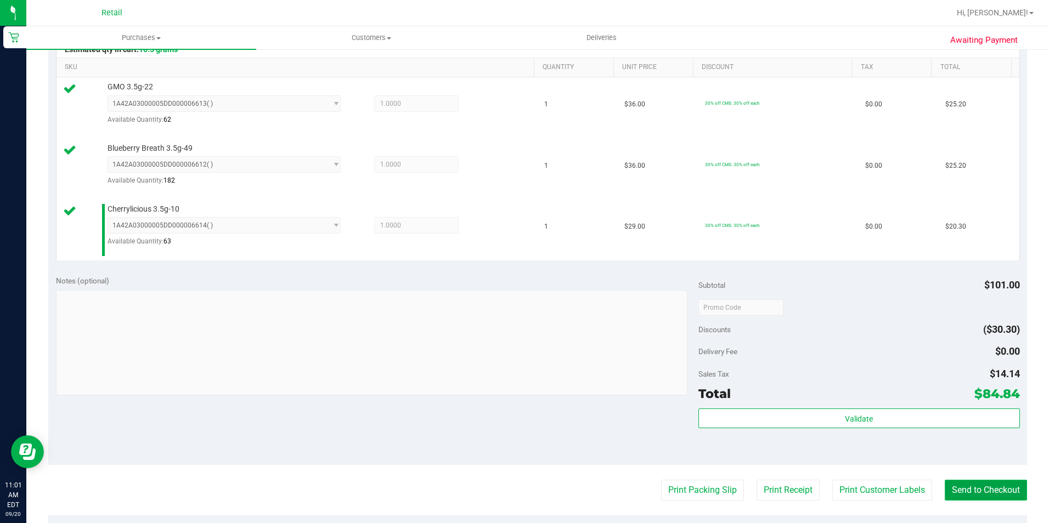
click at [965, 488] on button "Send to Checkout" at bounding box center [985, 490] width 82 height 21
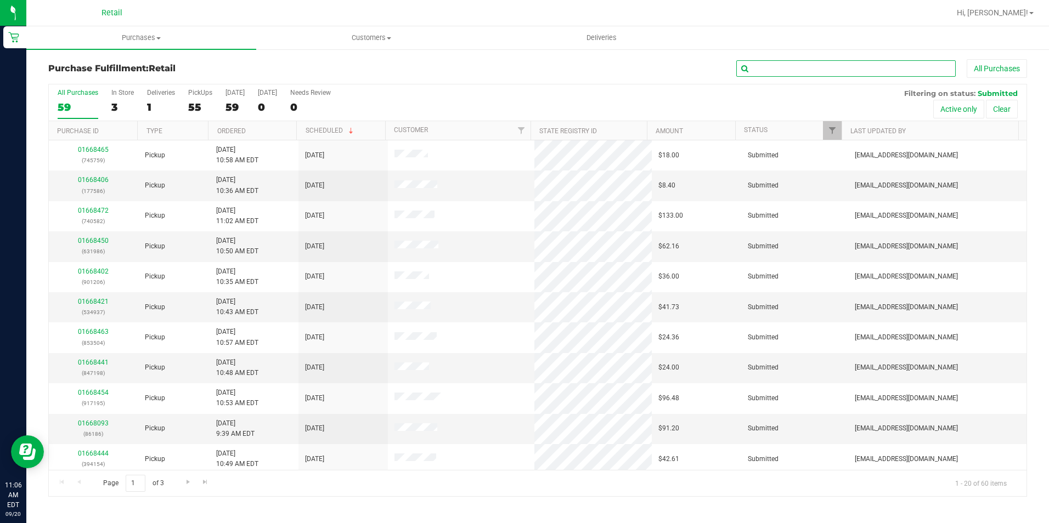
click at [800, 73] on input "text" at bounding box center [845, 68] width 219 height 16
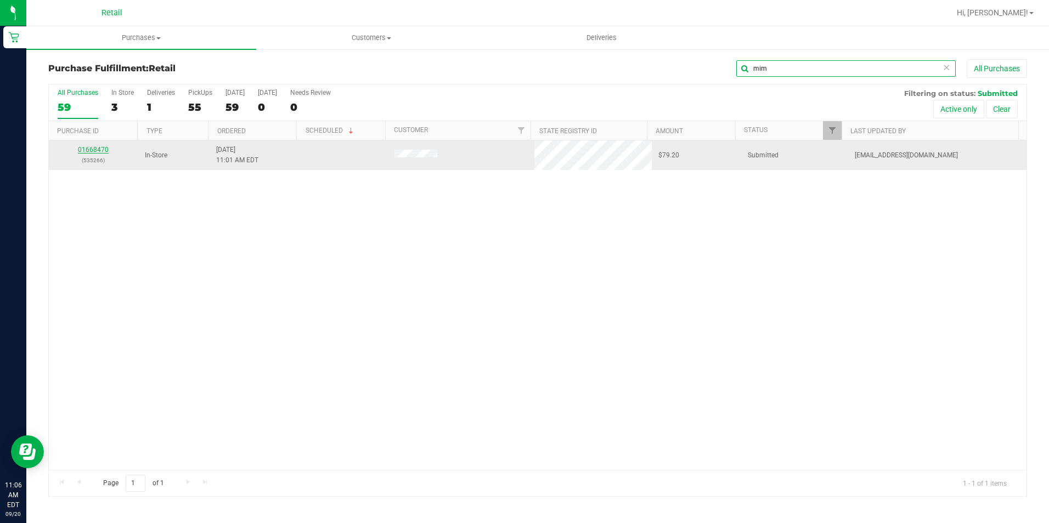
type input "mim"
click at [101, 152] on link "01668470" at bounding box center [93, 150] width 31 height 8
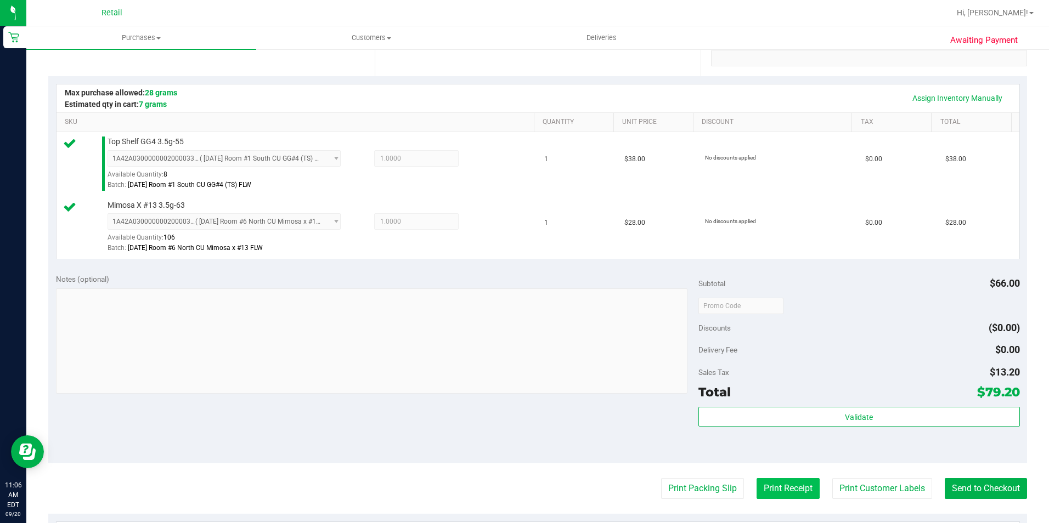
scroll to position [437, 0]
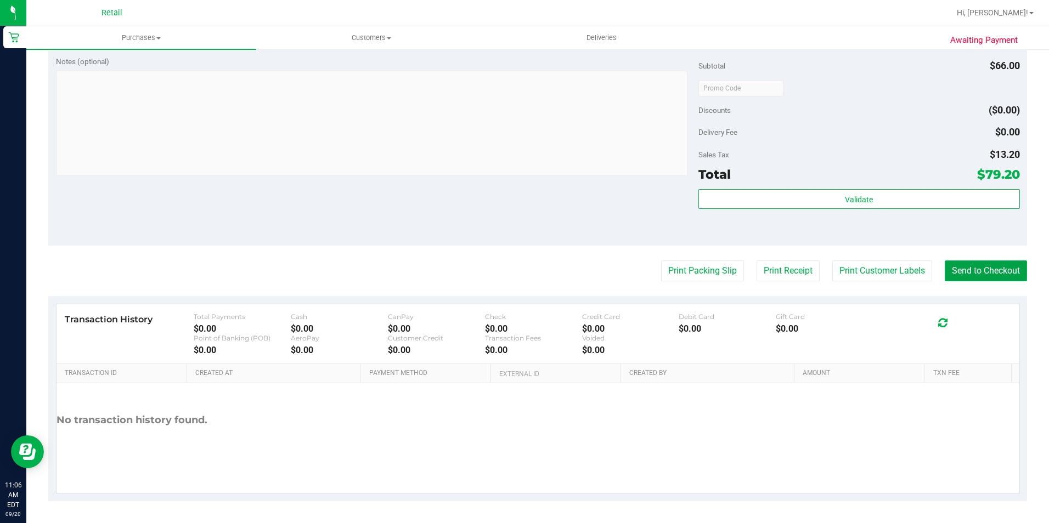
click at [981, 270] on button "Send to Checkout" at bounding box center [985, 271] width 82 height 21
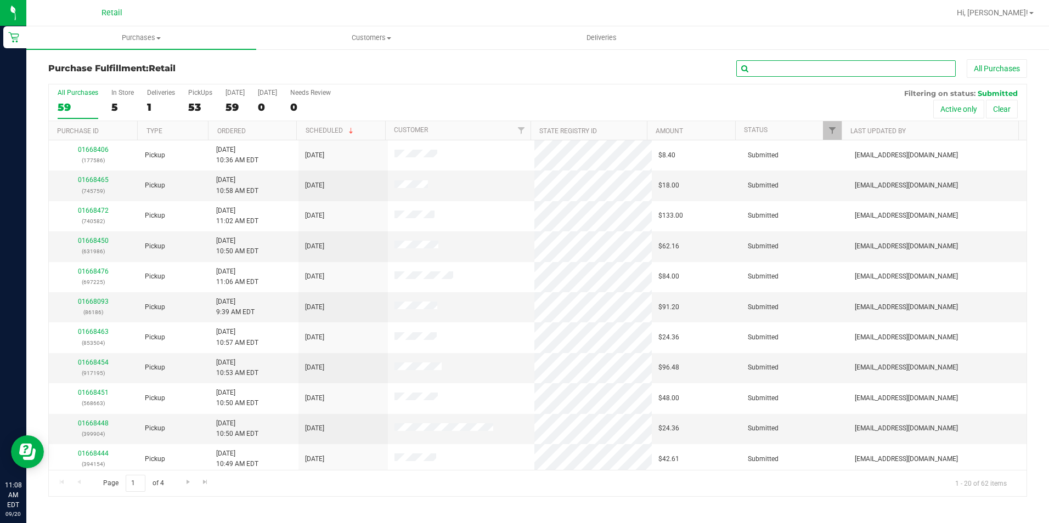
drag, startPoint x: 775, startPoint y: 71, endPoint x: 785, endPoint y: 100, distance: 30.9
click at [775, 70] on input "text" at bounding box center [845, 68] width 219 height 16
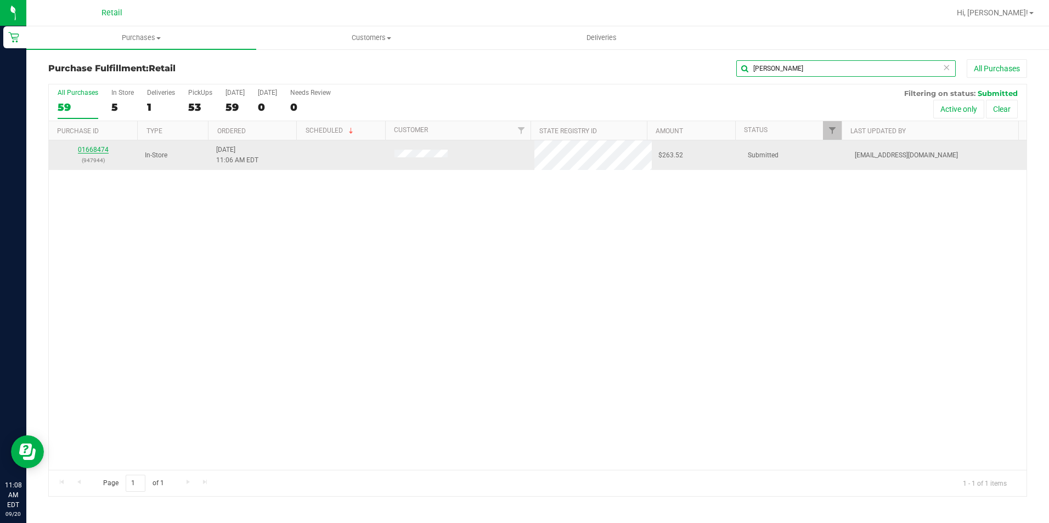
type input "[PERSON_NAME]"
click at [107, 150] on link "01668474" at bounding box center [93, 150] width 31 height 8
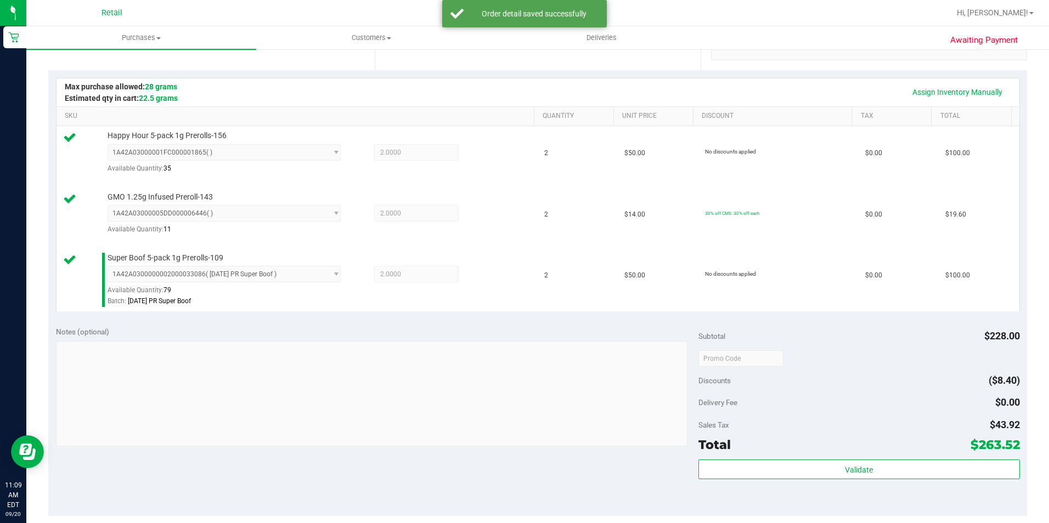
scroll to position [274, 0]
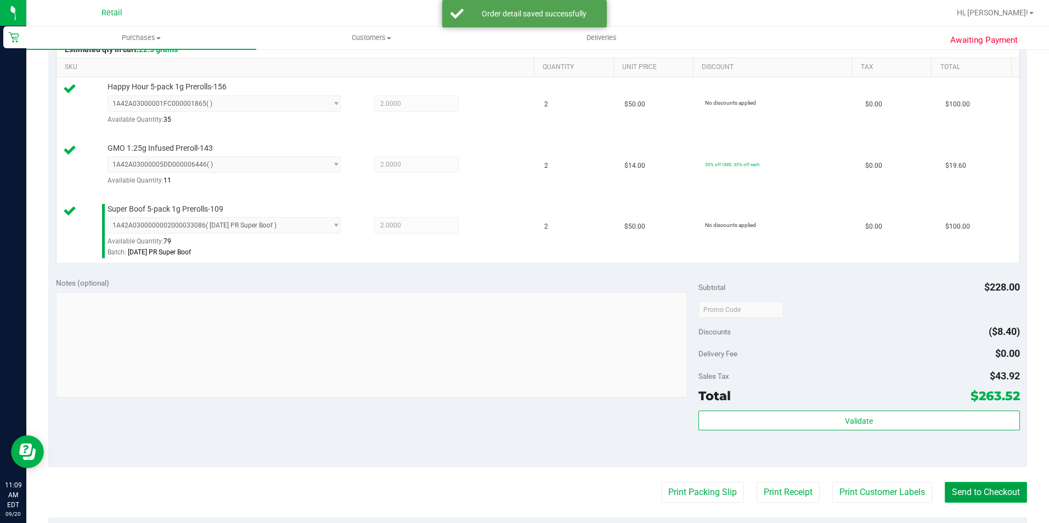
click at [975, 495] on button "Send to Checkout" at bounding box center [985, 492] width 82 height 21
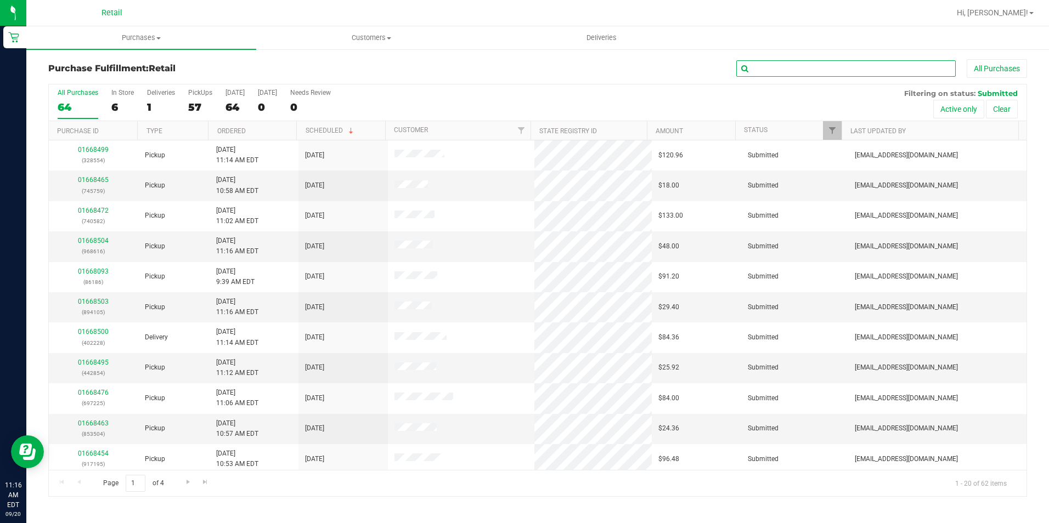
drag, startPoint x: 761, startPoint y: 72, endPoint x: 765, endPoint y: 86, distance: 14.8
click at [761, 72] on input "text" at bounding box center [845, 68] width 219 height 16
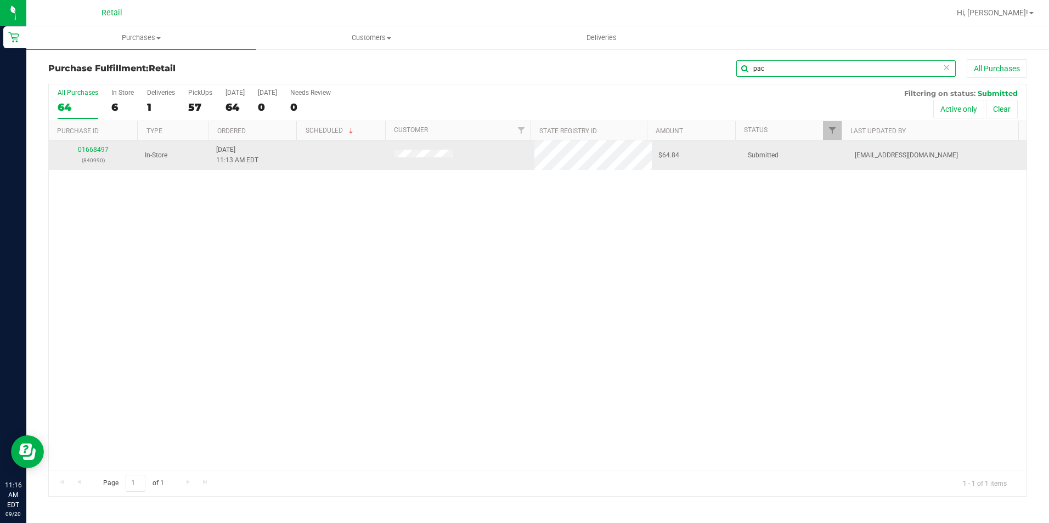
type input "pac"
click at [90, 154] on div "01668497 (840990)" at bounding box center [93, 155] width 76 height 21
click at [91, 148] on link "01668497" at bounding box center [93, 150] width 31 height 8
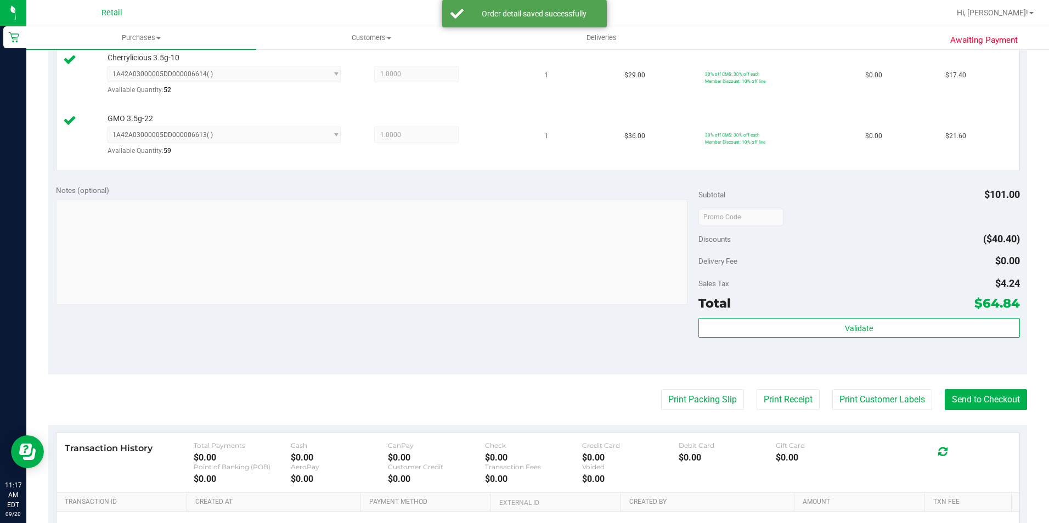
scroll to position [384, 0]
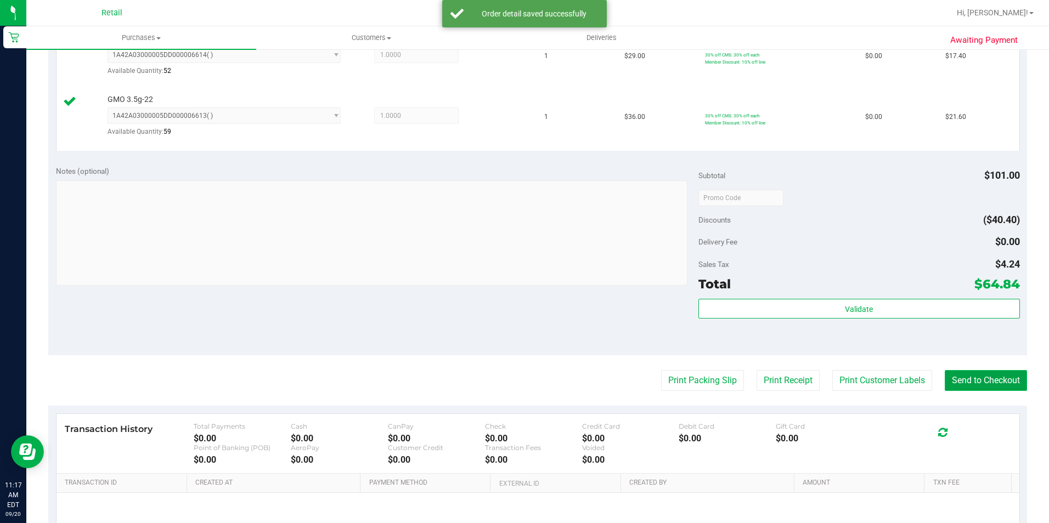
click at [1009, 373] on button "Send to Checkout" at bounding box center [985, 380] width 82 height 21
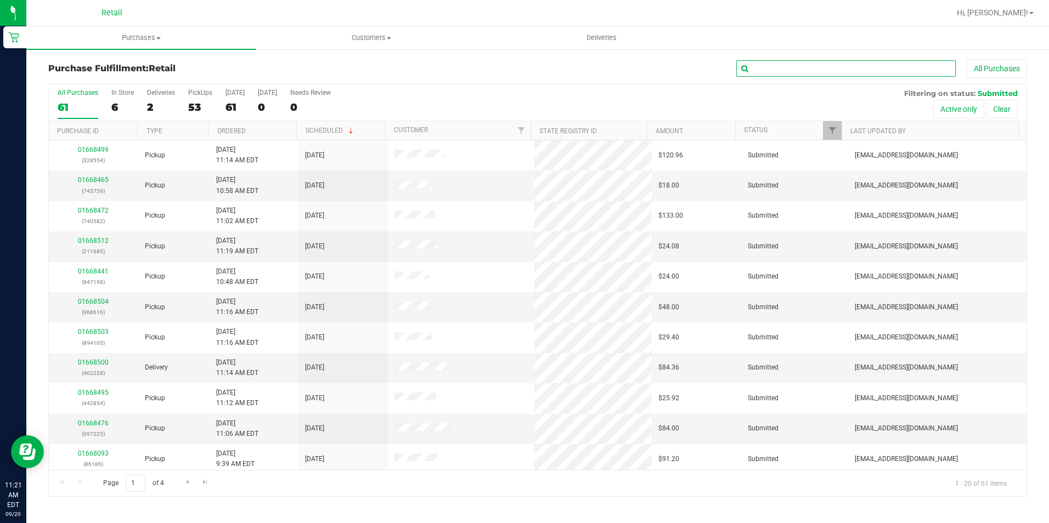
click at [810, 65] on input "text" at bounding box center [845, 68] width 219 height 16
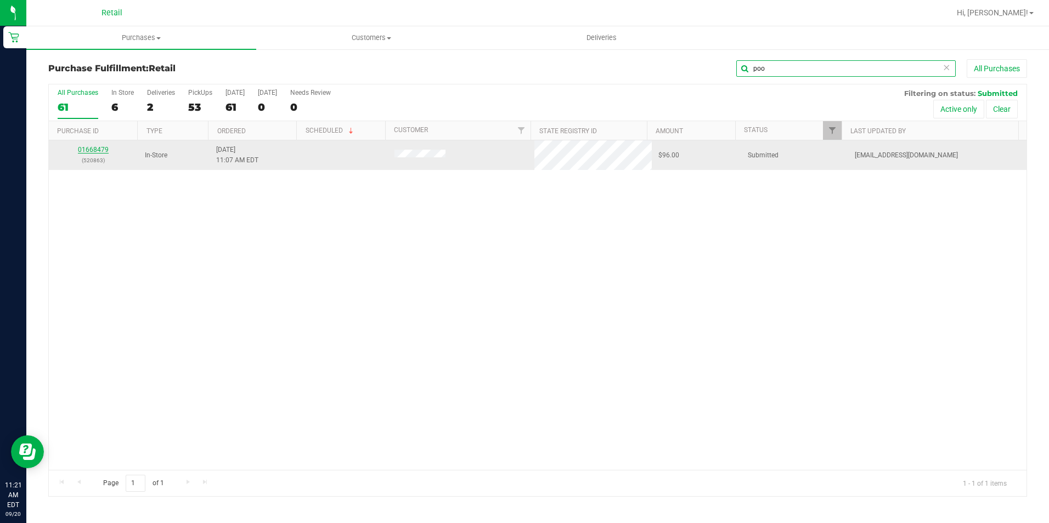
type input "poo"
click at [106, 148] on link "01668479" at bounding box center [93, 150] width 31 height 8
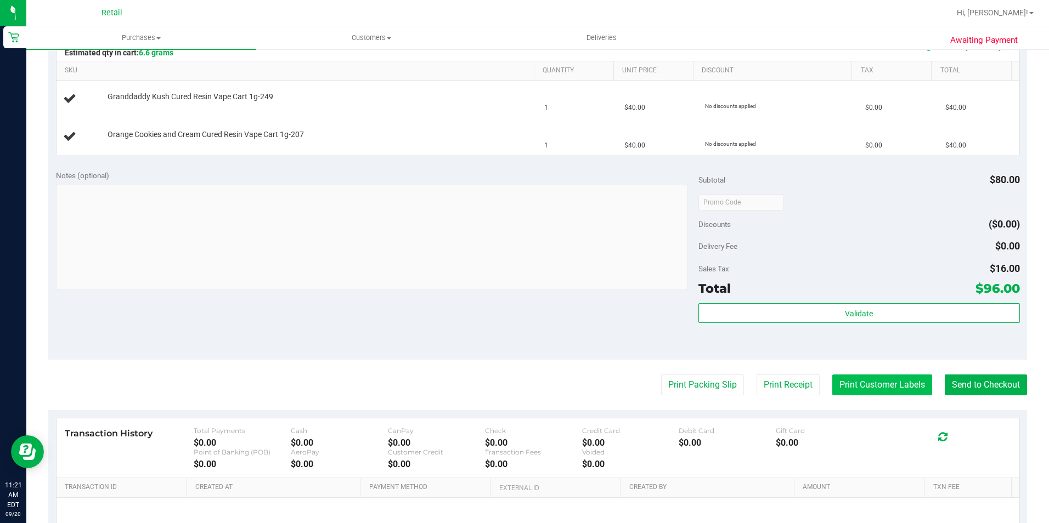
scroll to position [329, 0]
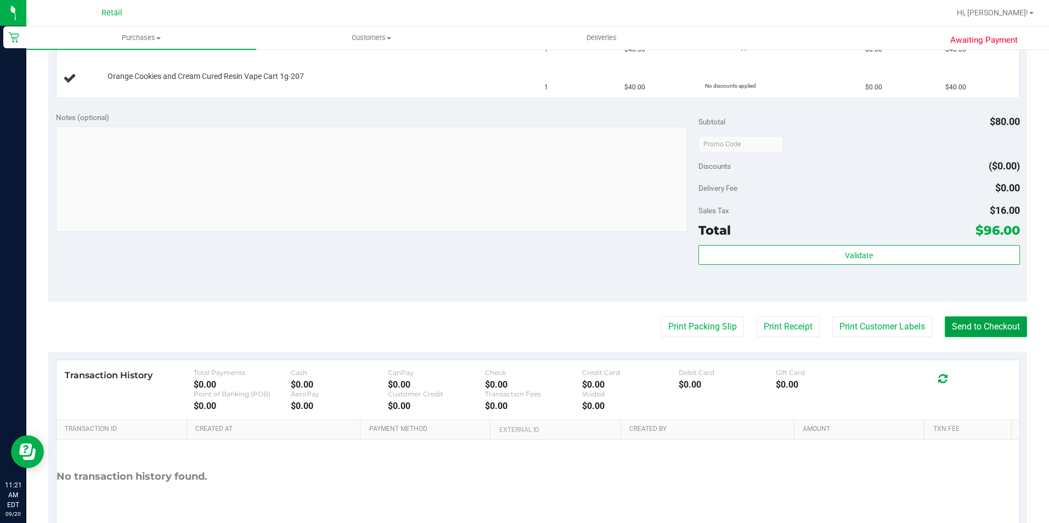
click at [955, 325] on button "Send to Checkout" at bounding box center [985, 326] width 82 height 21
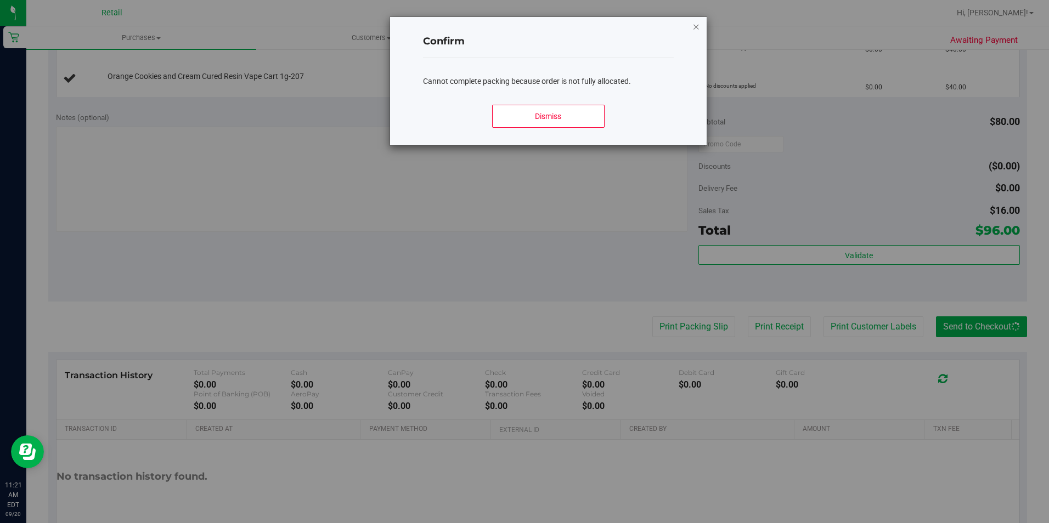
click at [694, 25] on icon "Close modal" at bounding box center [696, 26] width 8 height 13
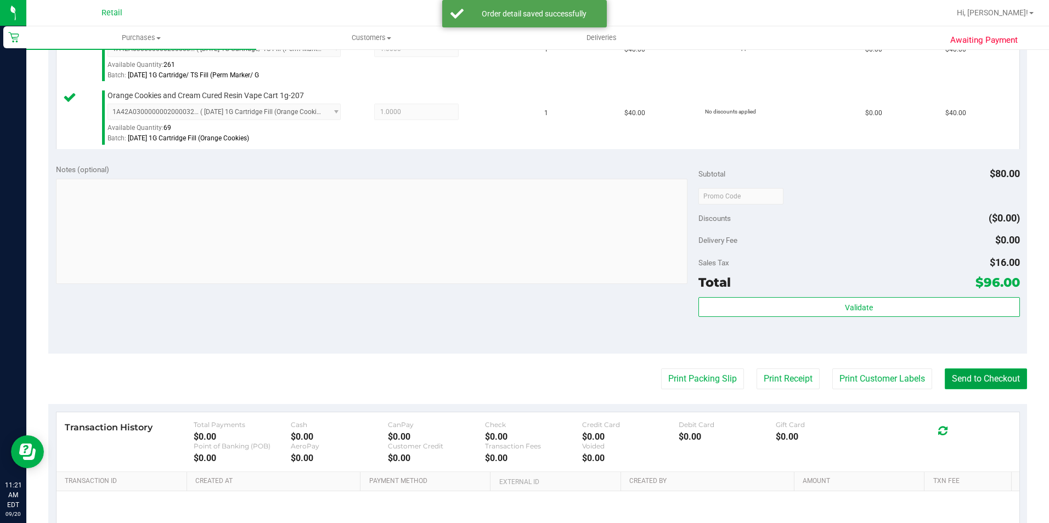
click at [944, 371] on button "Send to Checkout" at bounding box center [985, 379] width 82 height 21
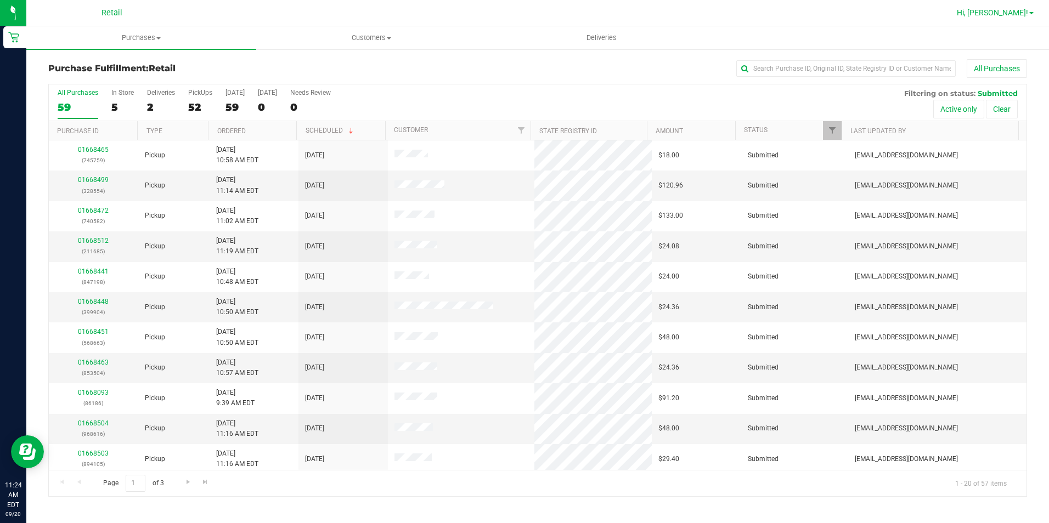
click at [1015, 10] on span "Hi, [PERSON_NAME]!" at bounding box center [992, 12] width 71 height 9
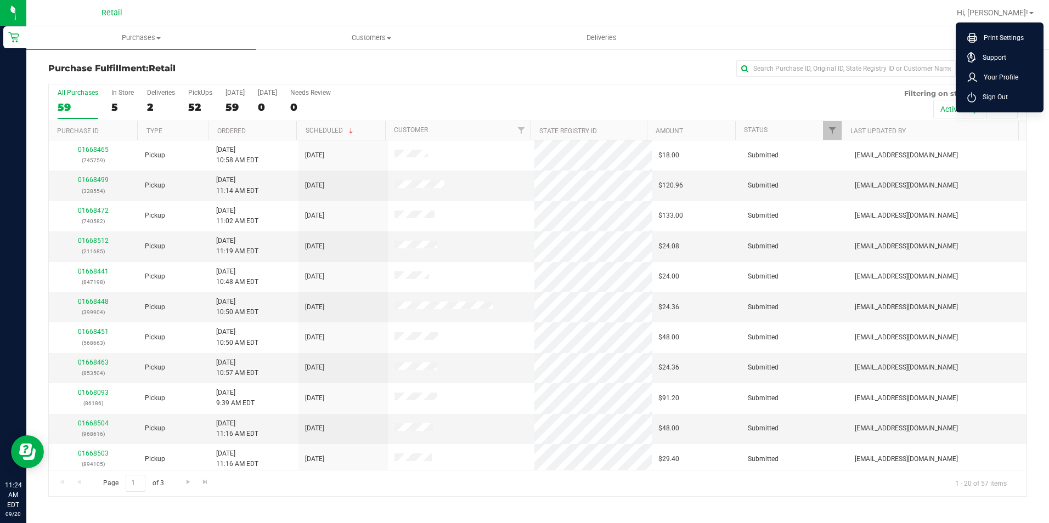
click at [986, 98] on span "Sign Out" at bounding box center [992, 97] width 32 height 11
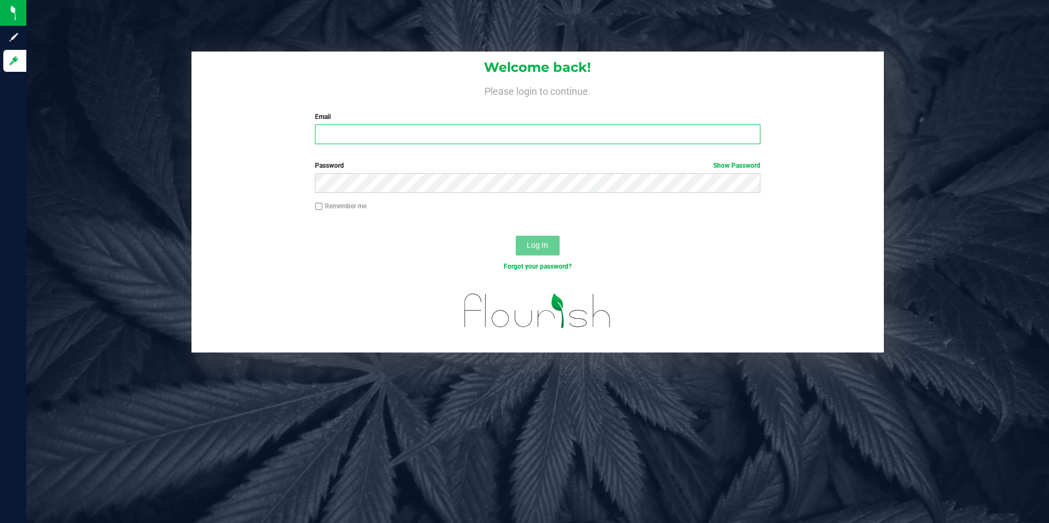
type input "[EMAIL_ADDRESS][DOMAIN_NAME]"
